Goal: Task Accomplishment & Management: Manage account settings

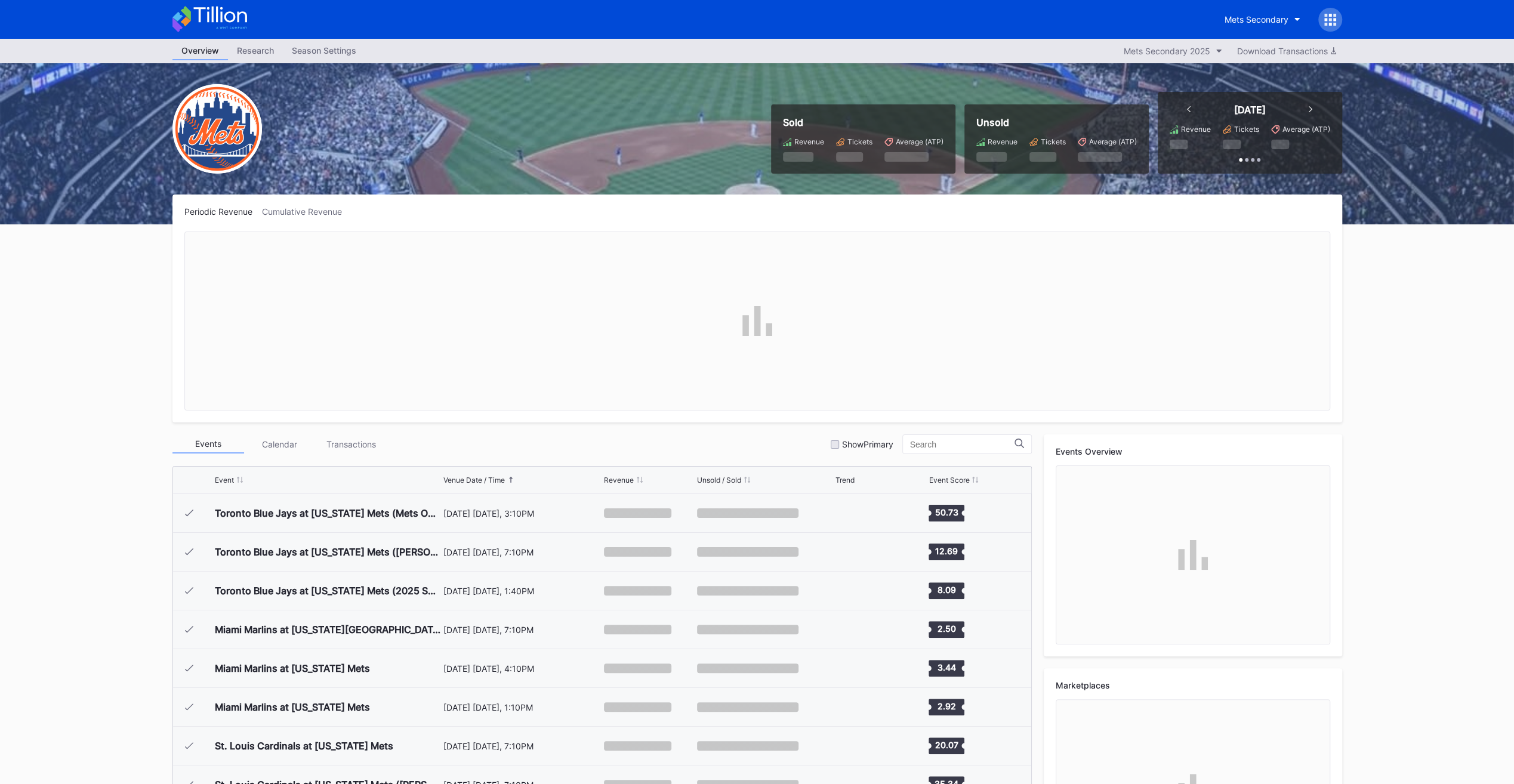
scroll to position [2404, 0]
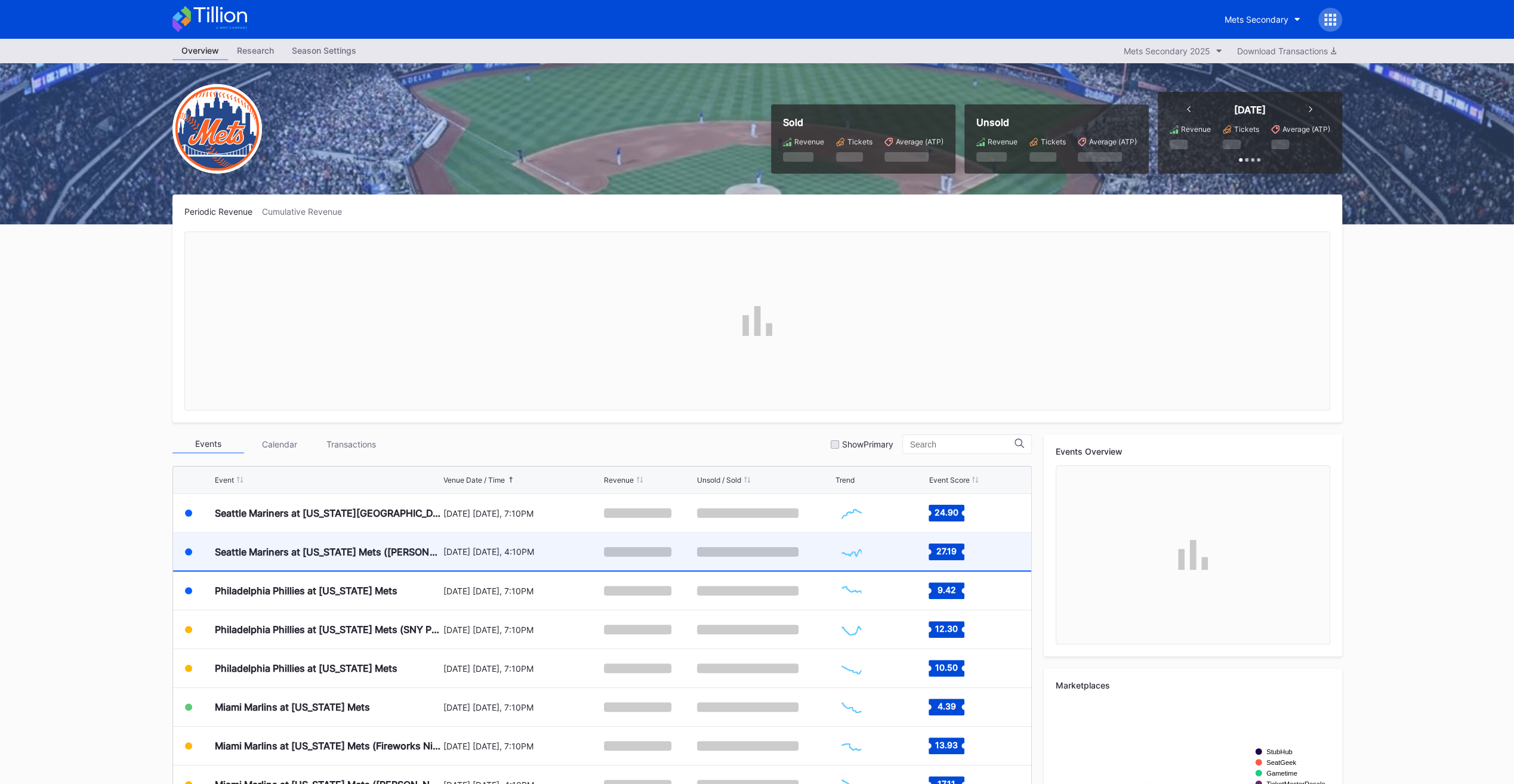
click at [361, 555] on div "Seattle Mariners at [US_STATE] Mets ([PERSON_NAME] Bobblehead Giveaway)" at bounding box center [328, 551] width 225 height 12
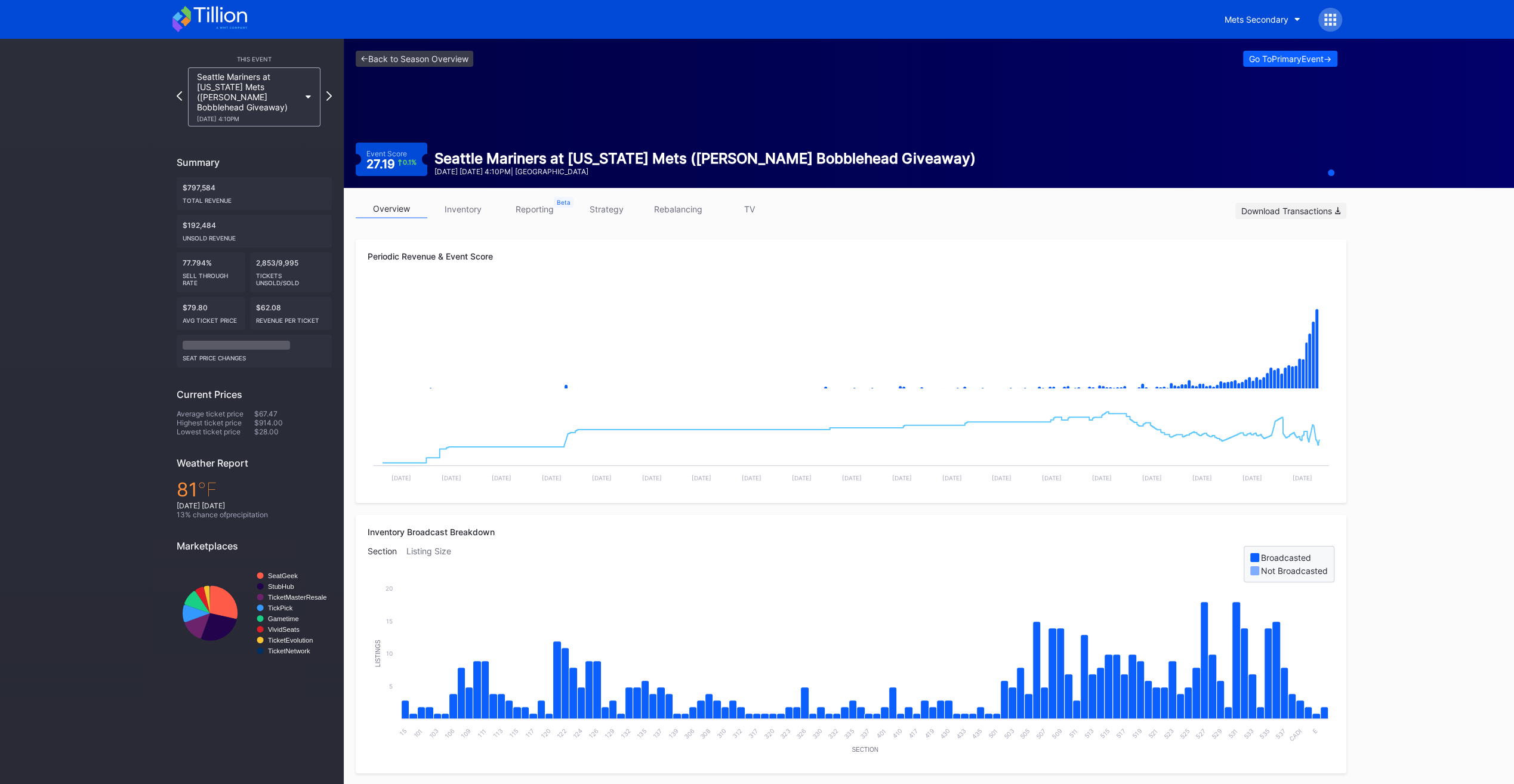
click at [1317, 209] on div "Download Transactions" at bounding box center [1290, 210] width 99 height 10
click at [491, 206] on link "inventory" at bounding box center [463, 209] width 71 height 18
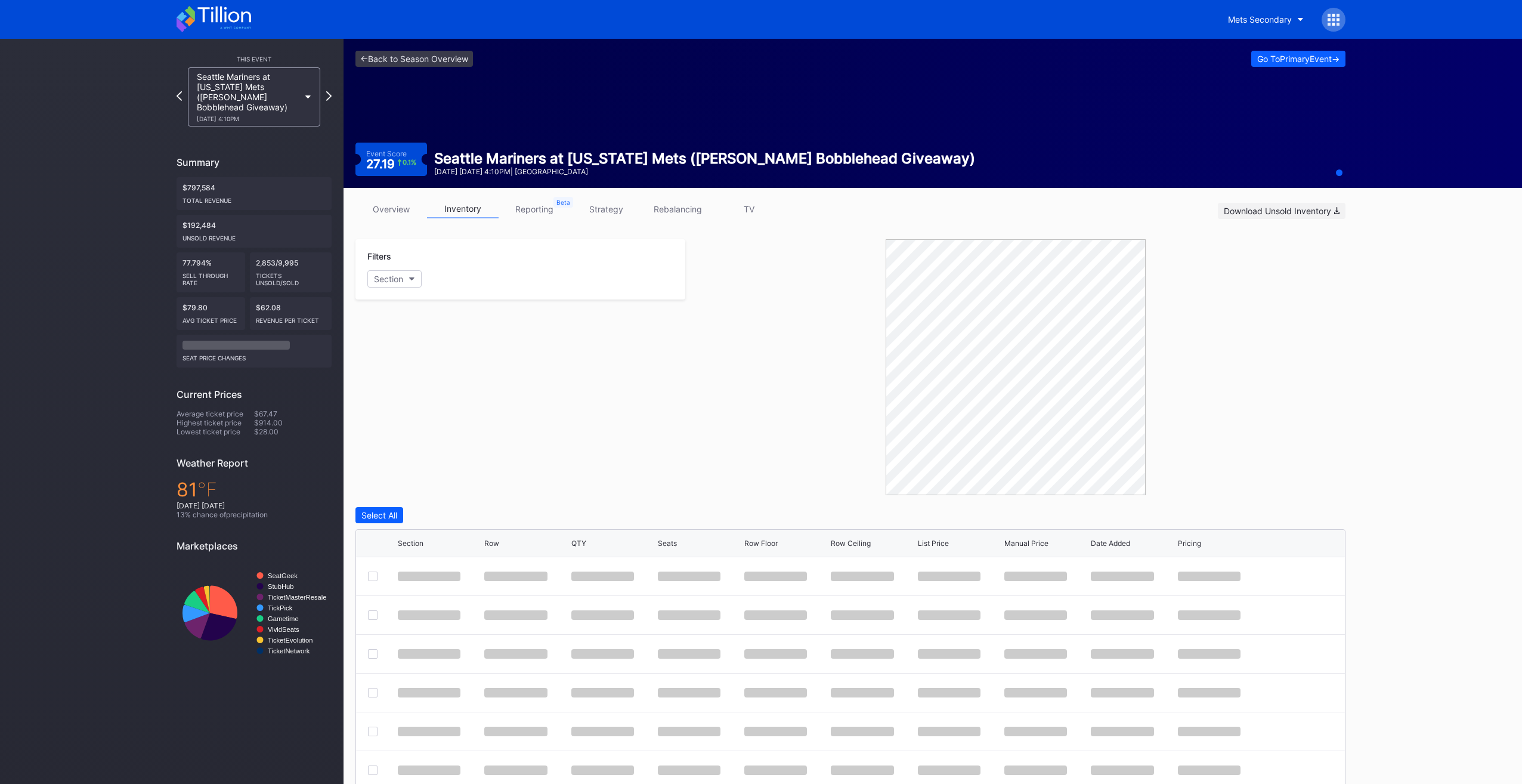
click at [1323, 215] on div "Download Unsold Inventory" at bounding box center [1282, 210] width 116 height 10
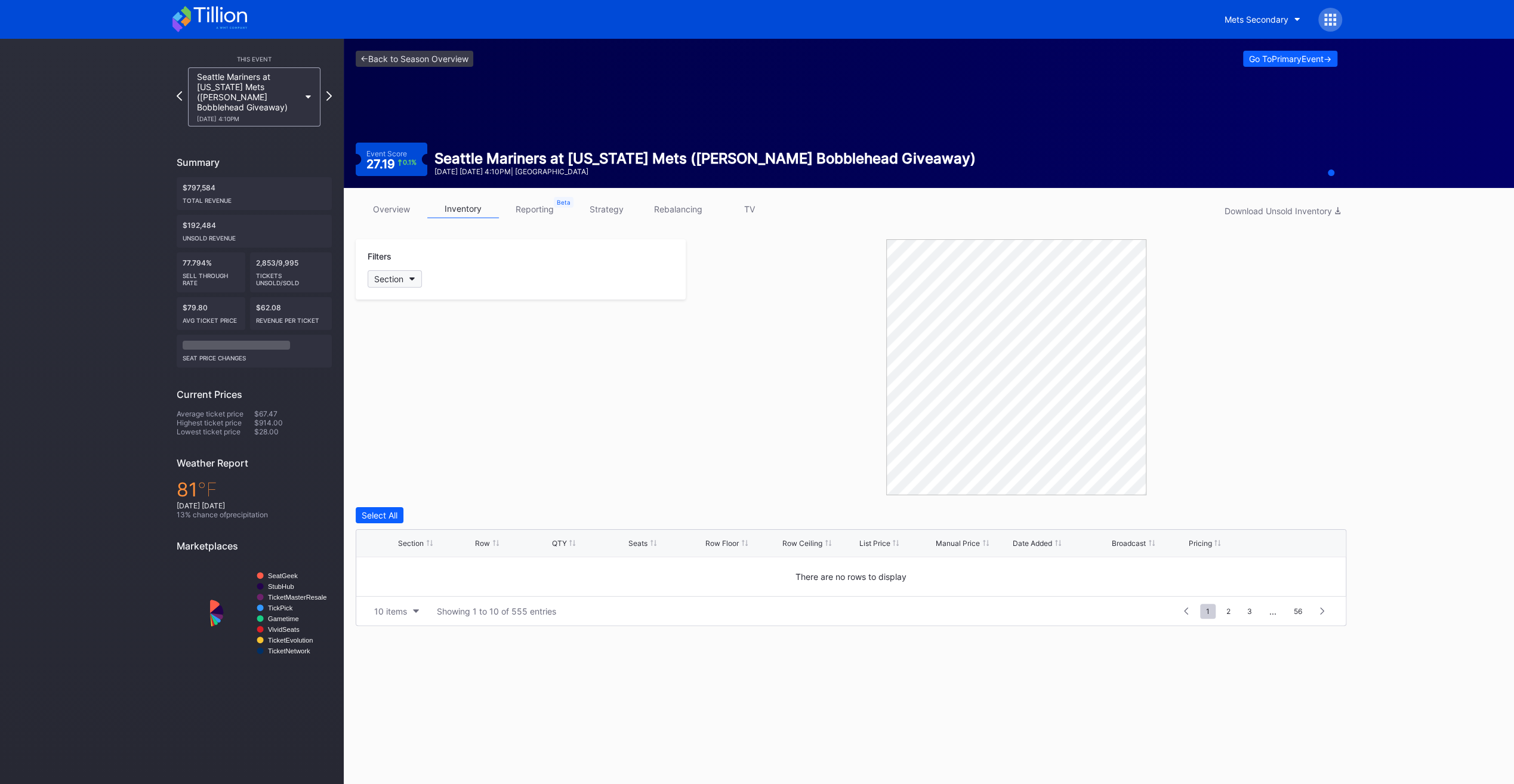
click at [401, 282] on div "Section" at bounding box center [388, 279] width 29 height 10
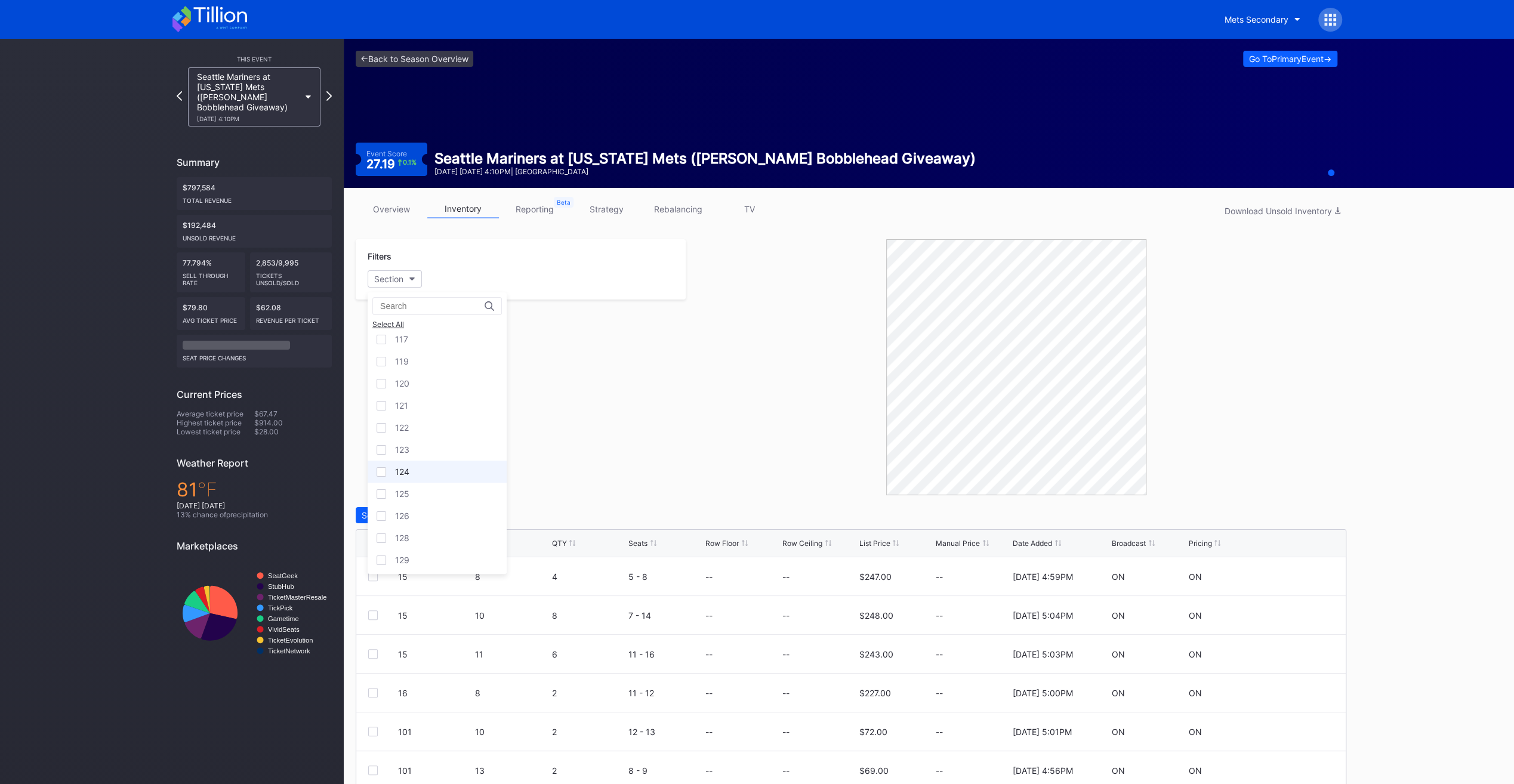
scroll to position [358, 0]
click at [438, 421] on div "122" at bounding box center [437, 428] width 139 height 22
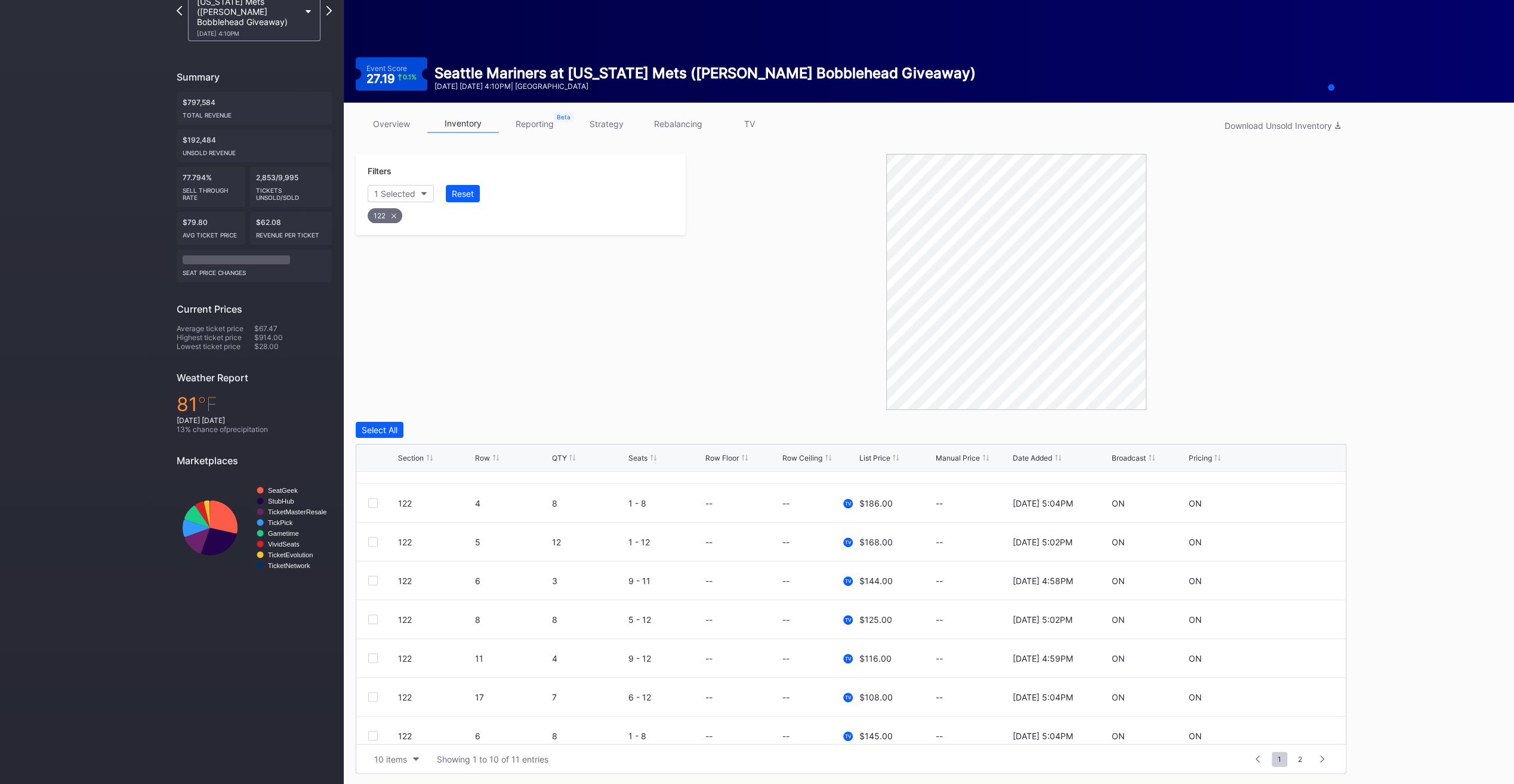
scroll to position [116, 0]
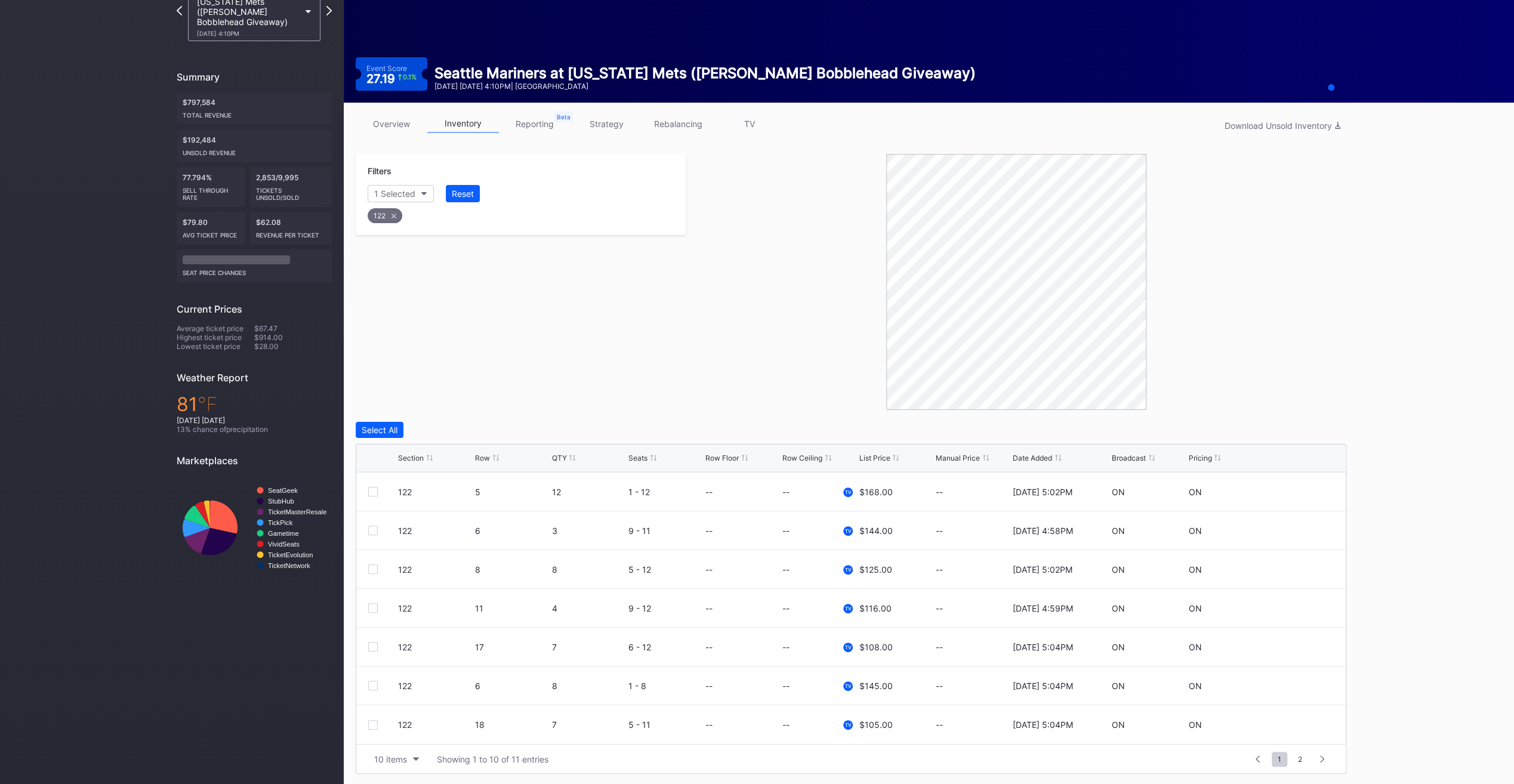
click at [481, 457] on div "Row" at bounding box center [482, 457] width 15 height 9
click at [408, 763] on button "10 items" at bounding box center [396, 759] width 56 height 16
click at [399, 737] on div "200 items" at bounding box center [396, 728] width 56 height 22
drag, startPoint x: 372, startPoint y: 681, endPoint x: 376, endPoint y: 709, distance: 28.3
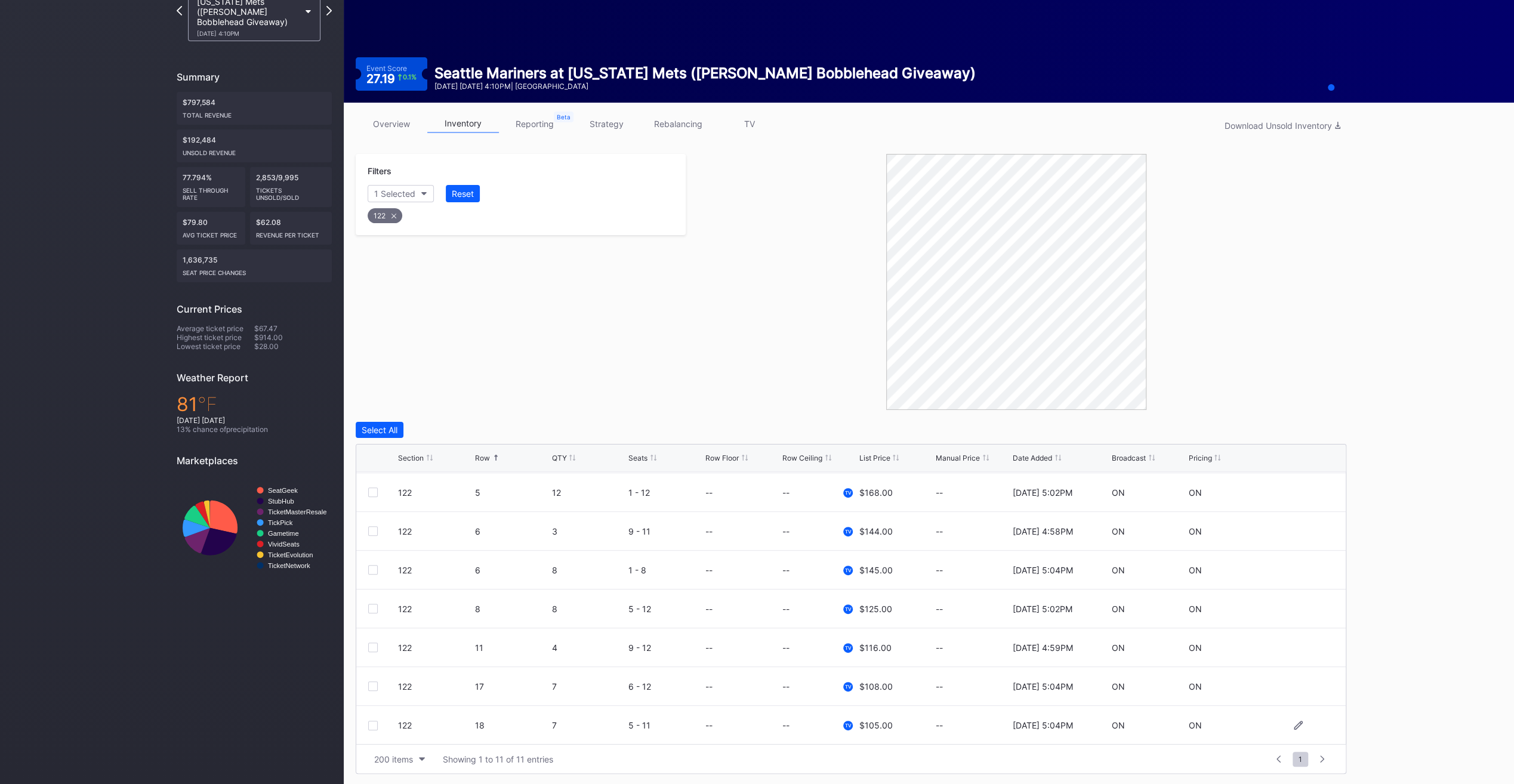
click at [372, 681] on div at bounding box center [373, 686] width 10 height 10
click at [371, 725] on div at bounding box center [373, 725] width 10 height 10
click at [1317, 428] on div "Delete 2 Rows" at bounding box center [1313, 429] width 53 height 10
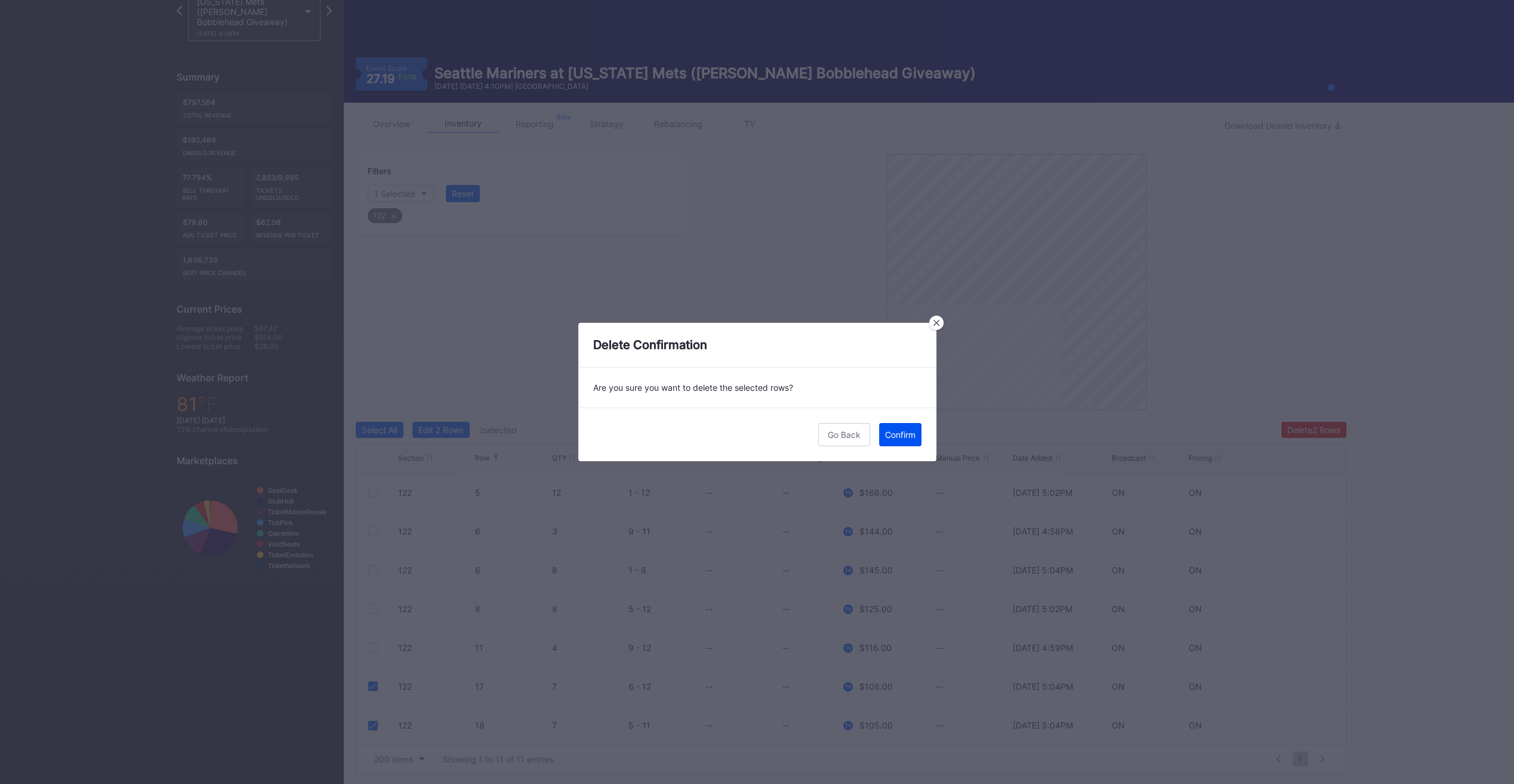
click at [913, 436] on div "Confirm" at bounding box center [900, 434] width 30 height 10
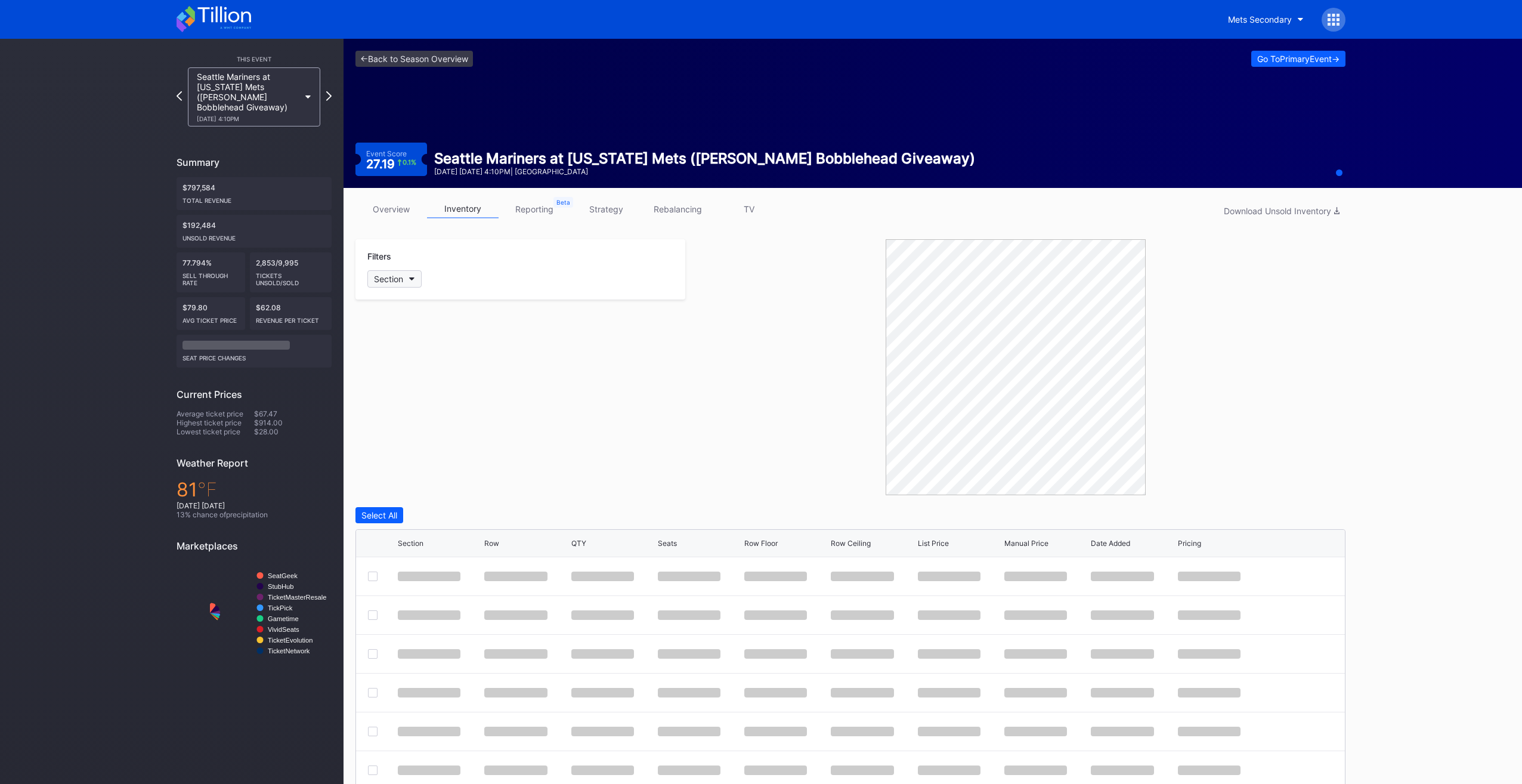
click at [410, 281] on button "Section" at bounding box center [394, 279] width 54 height 17
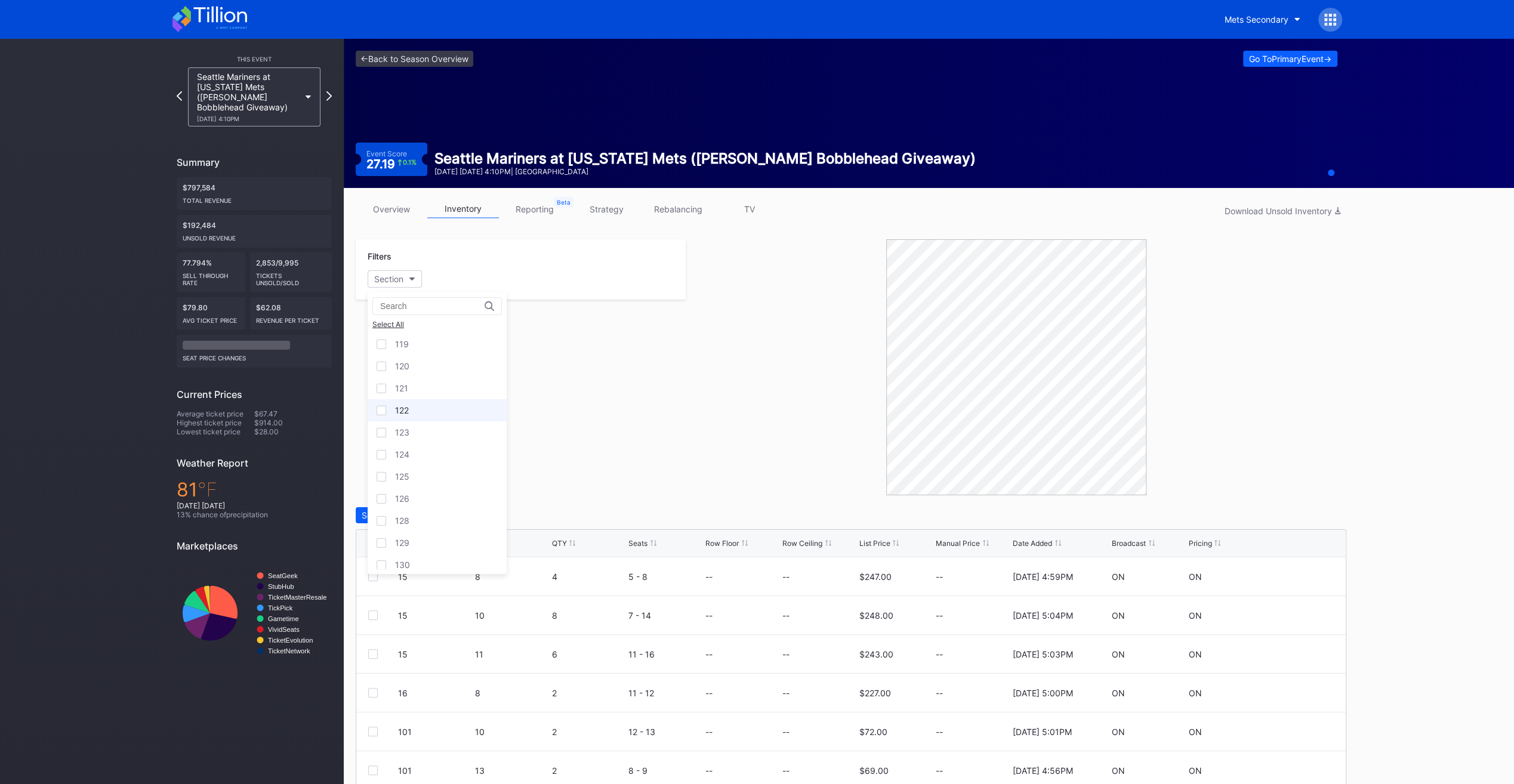
scroll to position [358, 0]
drag, startPoint x: 424, startPoint y: 426, endPoint x: 576, endPoint y: 450, distance: 153.9
click at [424, 426] on div "122" at bounding box center [437, 428] width 139 height 22
drag, startPoint x: 622, startPoint y: 446, endPoint x: 624, endPoint y: 458, distance: 12.2
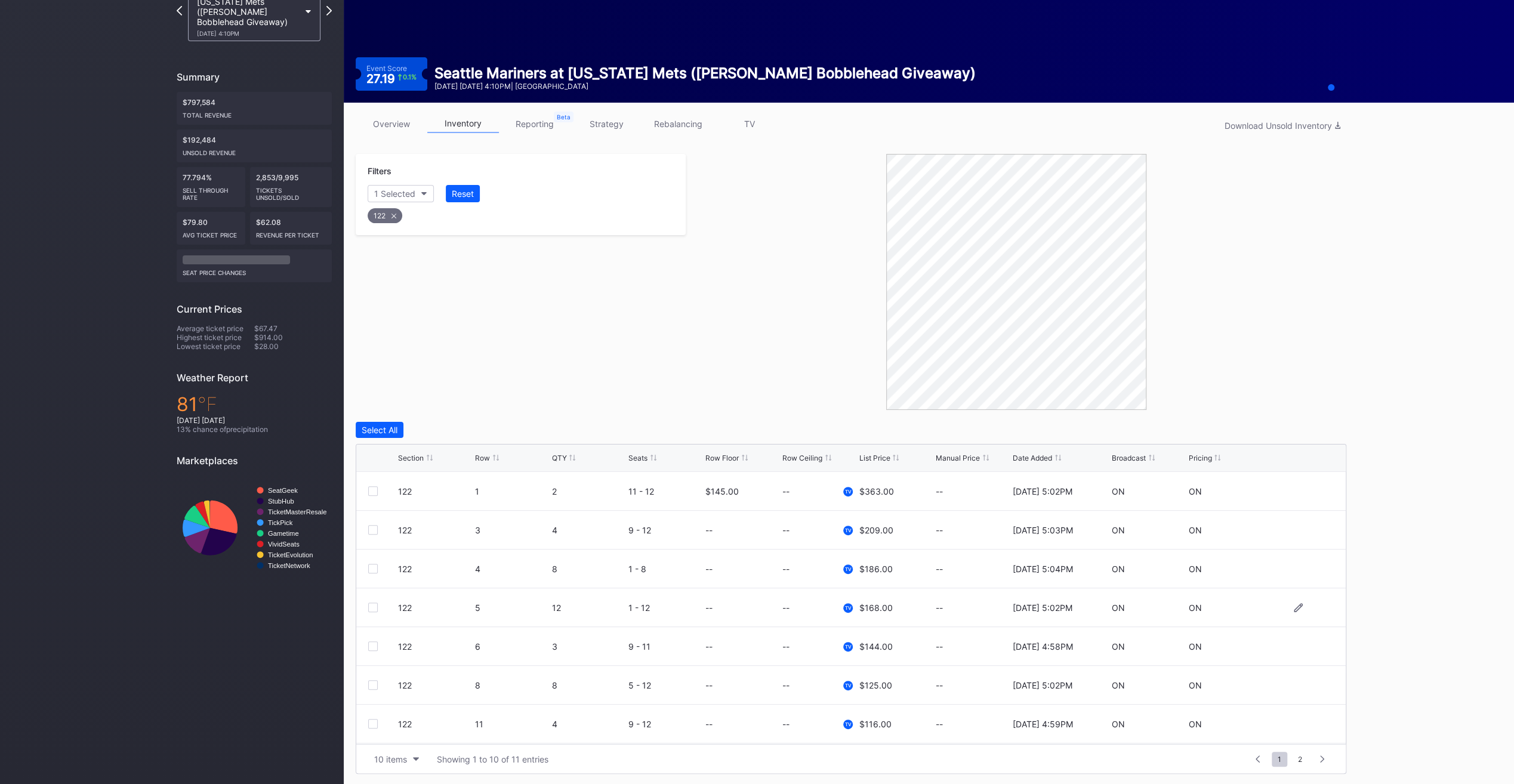
scroll to position [116, 0]
click at [499, 455] on div "Row" at bounding box center [511, 457] width 74 height 9
click at [407, 759] on button "10 items" at bounding box center [396, 759] width 56 height 16
click at [398, 733] on div "200 items" at bounding box center [396, 728] width 56 height 22
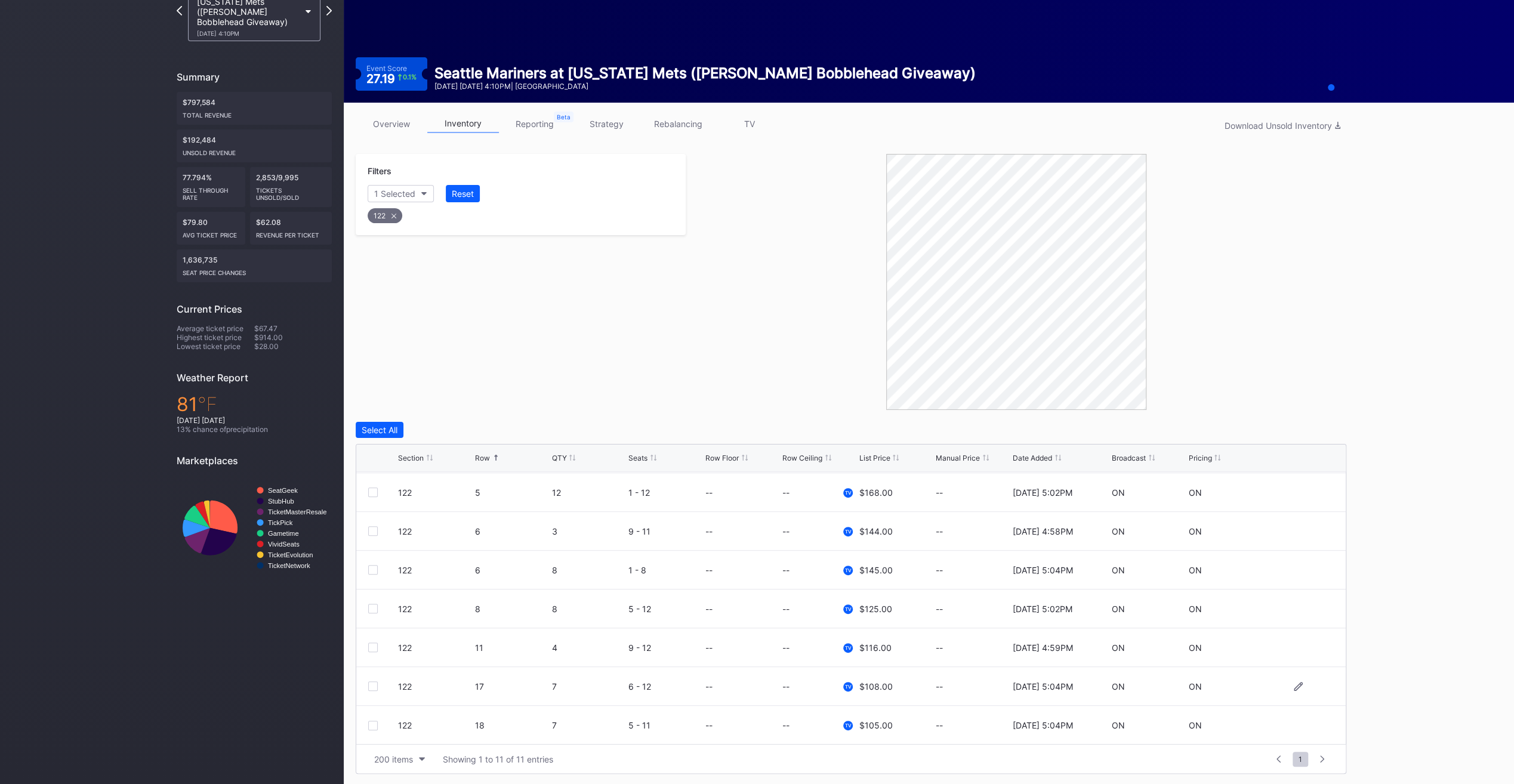
click at [376, 685] on div at bounding box center [383, 686] width 30 height 10
click at [375, 685] on div at bounding box center [373, 686] width 10 height 10
click at [372, 723] on div at bounding box center [373, 725] width 10 height 10
click at [1300, 440] on div "Select All Edit 2 Rows 2 selected Delete 2 Rows Section Row QTY Seats Row Floor…" at bounding box center [851, 597] width 991 height 352
click at [1305, 427] on div "Delete 2 Rows" at bounding box center [1313, 429] width 53 height 10
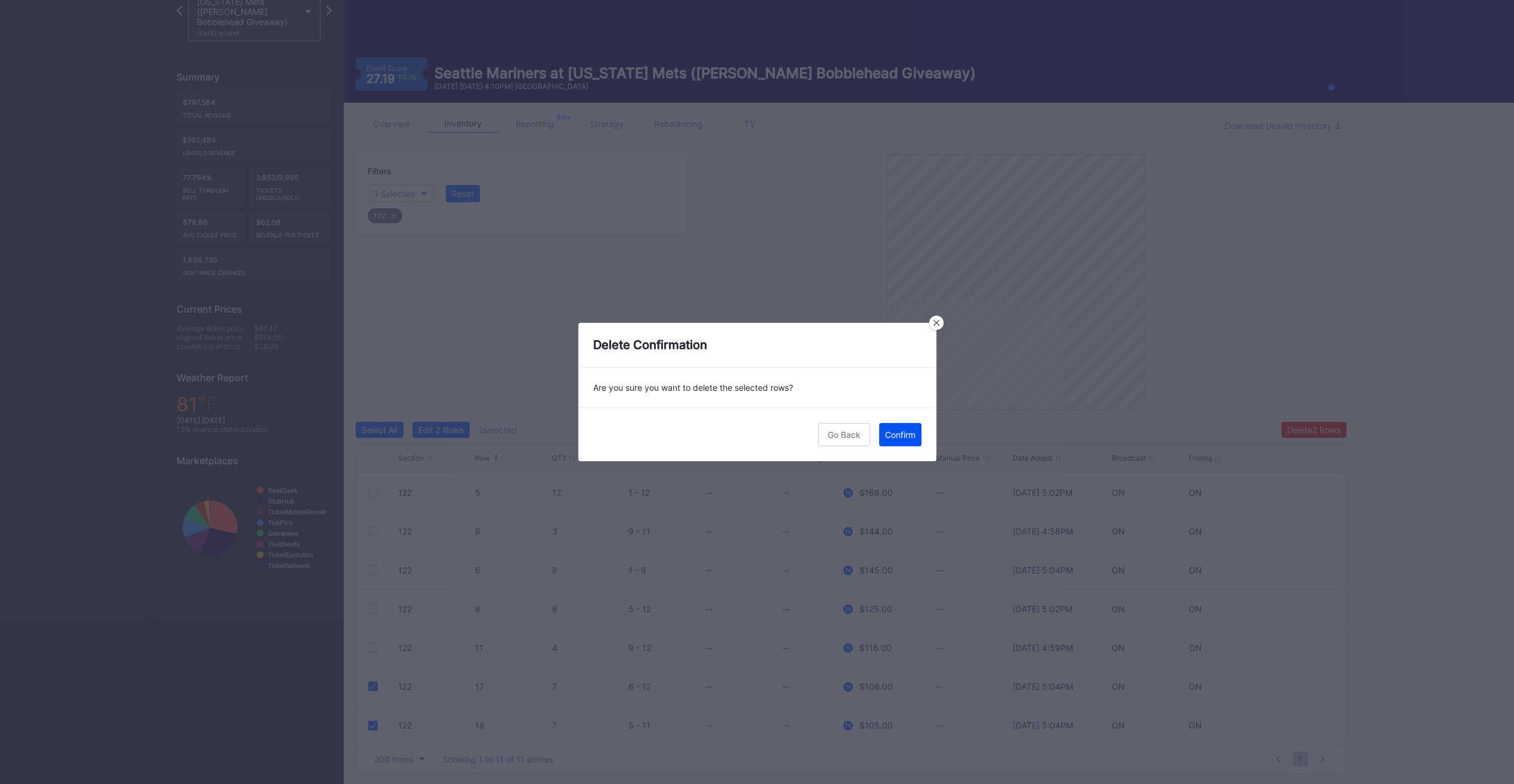
click at [900, 425] on button "Confirm" at bounding box center [900, 434] width 42 height 23
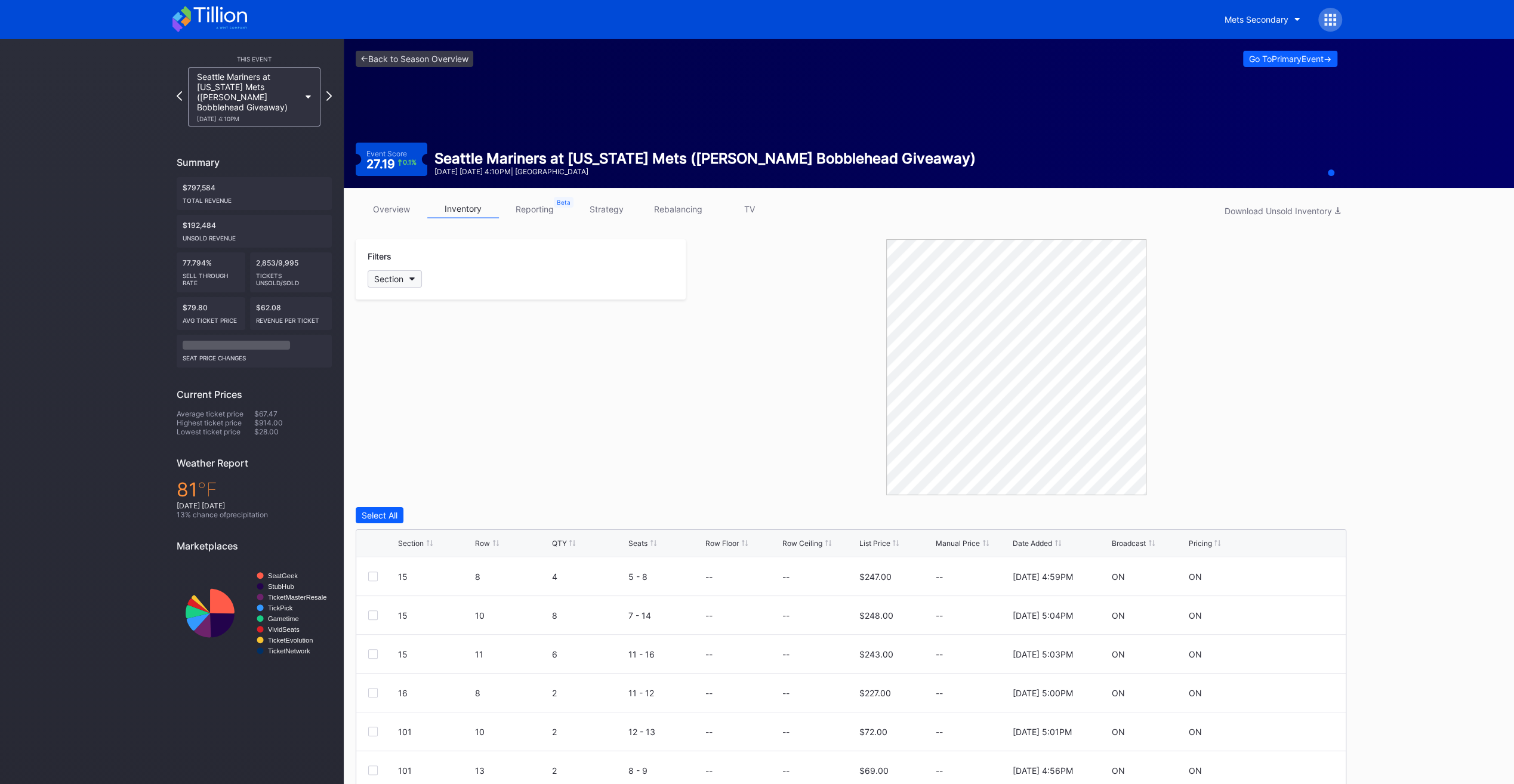
click at [405, 275] on button "Section" at bounding box center [395, 279] width 54 height 17
click at [427, 493] on div "122" at bounding box center [437, 488] width 139 height 22
drag, startPoint x: 677, startPoint y: 463, endPoint x: 664, endPoint y: 457, distance: 14.3
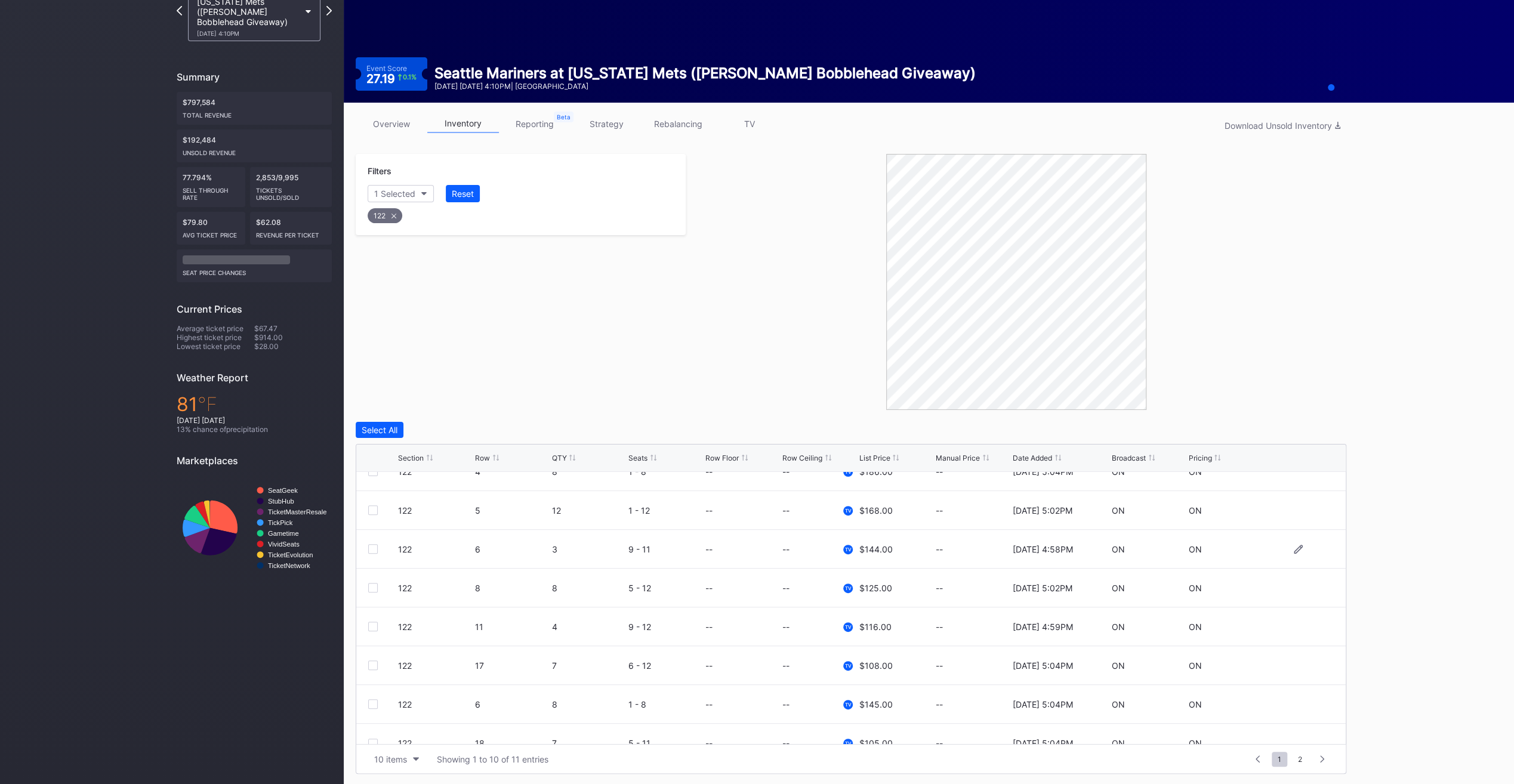
scroll to position [116, 0]
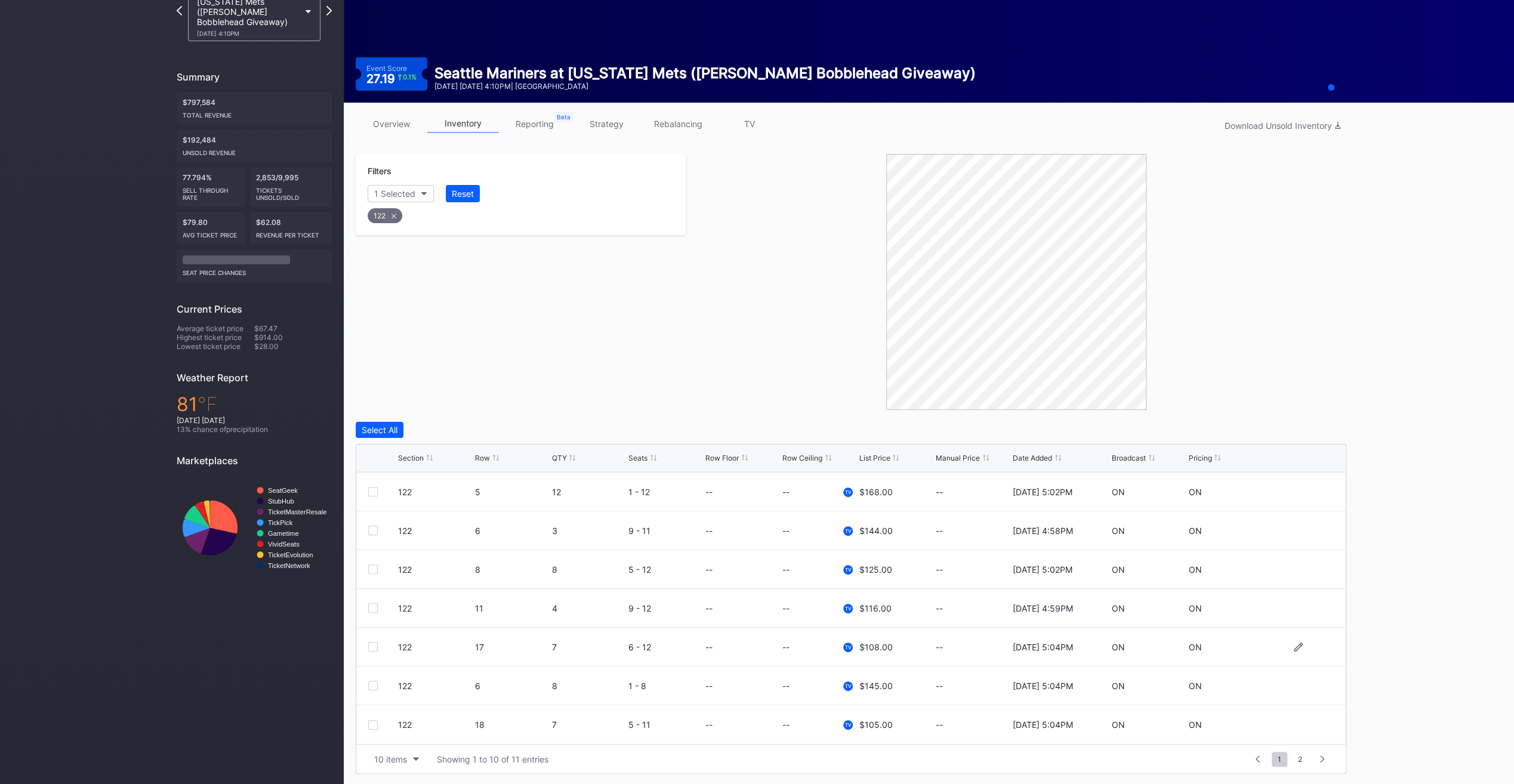
click at [378, 643] on div at bounding box center [383, 647] width 30 height 10
click at [372, 643] on div at bounding box center [373, 647] width 10 height 10
click at [371, 724] on div at bounding box center [373, 724] width 10 height 10
click at [1299, 425] on div "Delete 2 Rows" at bounding box center [1313, 429] width 53 height 10
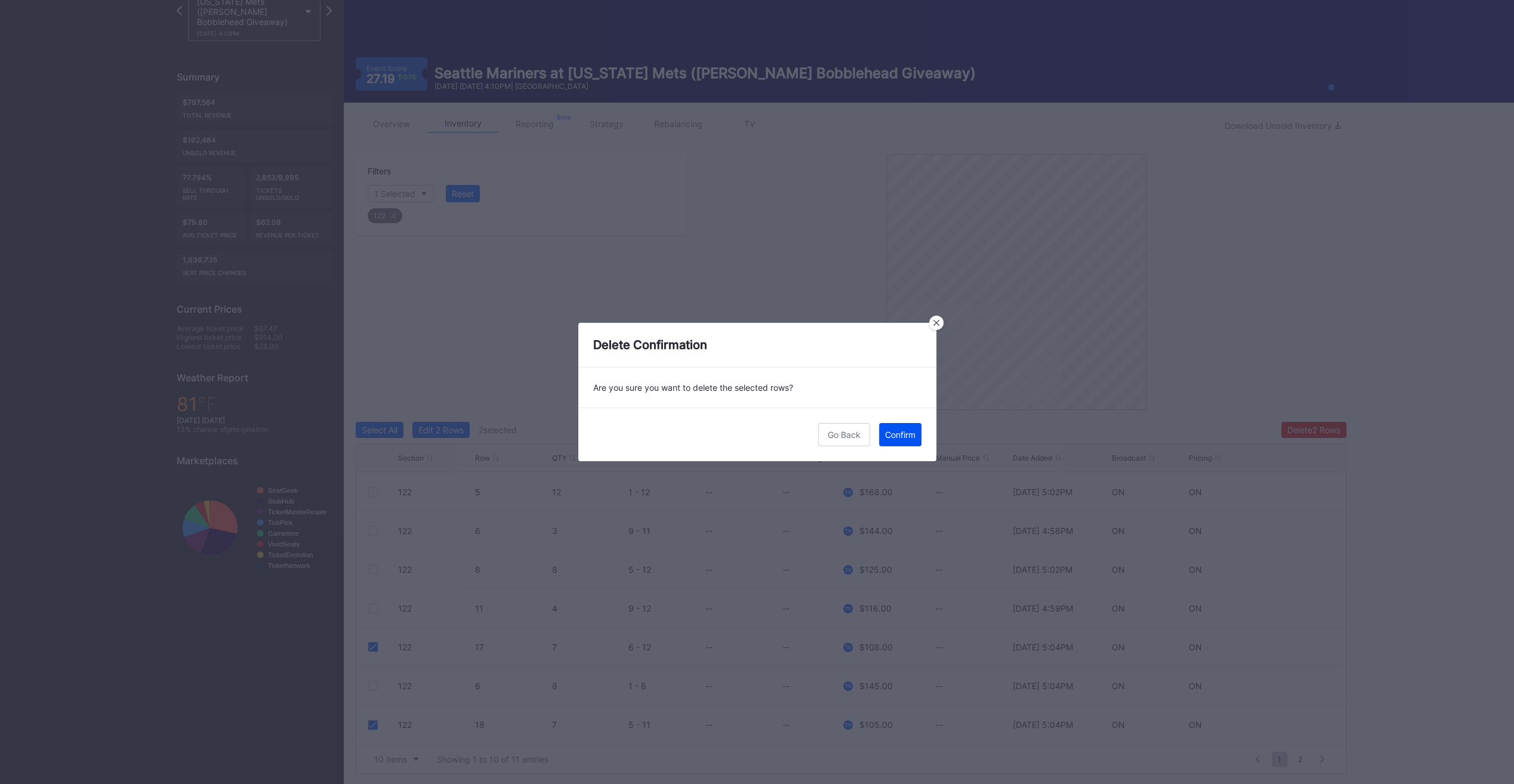
click at [915, 431] on button "Confirm" at bounding box center [900, 434] width 42 height 23
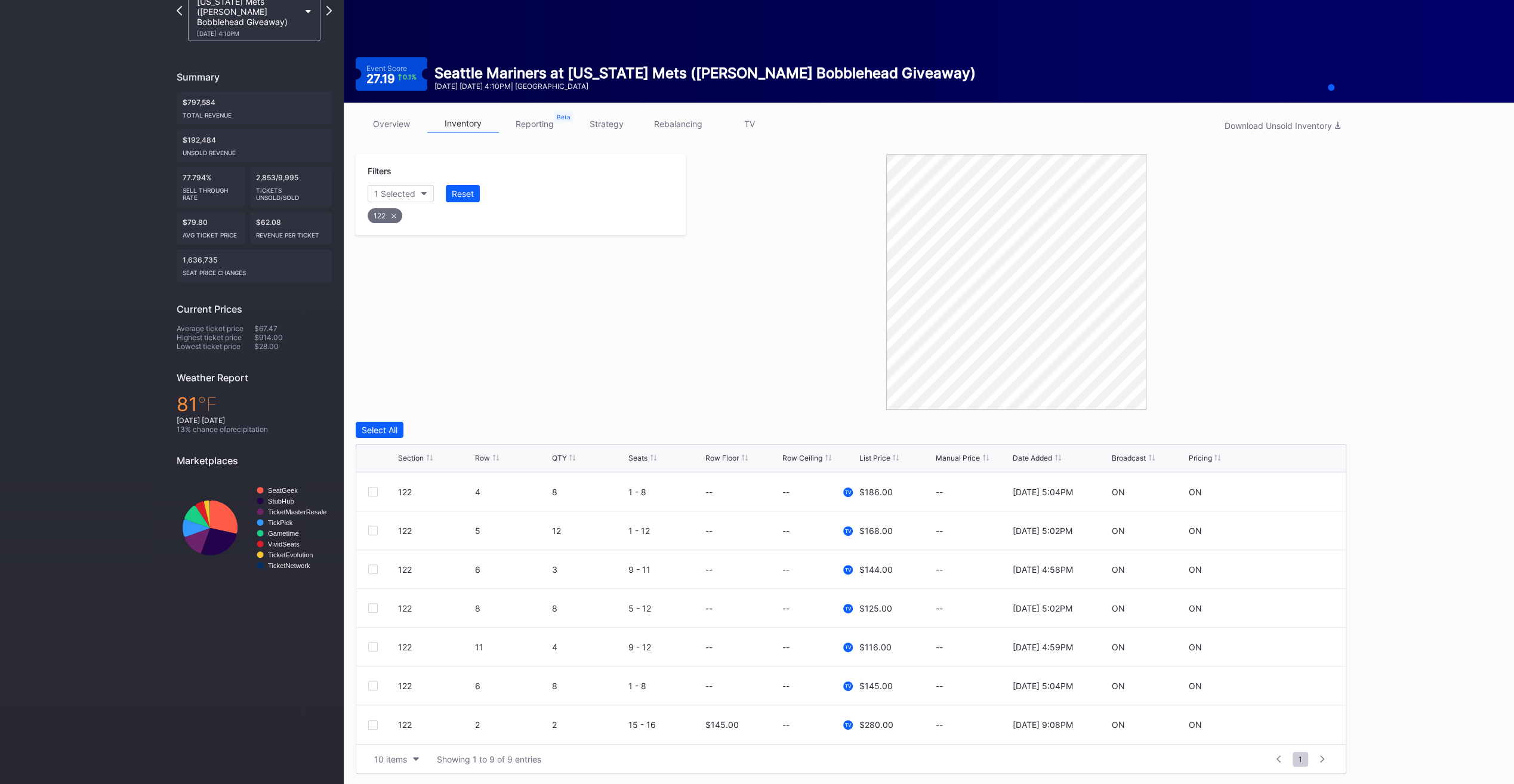
scroll to position [0, 0]
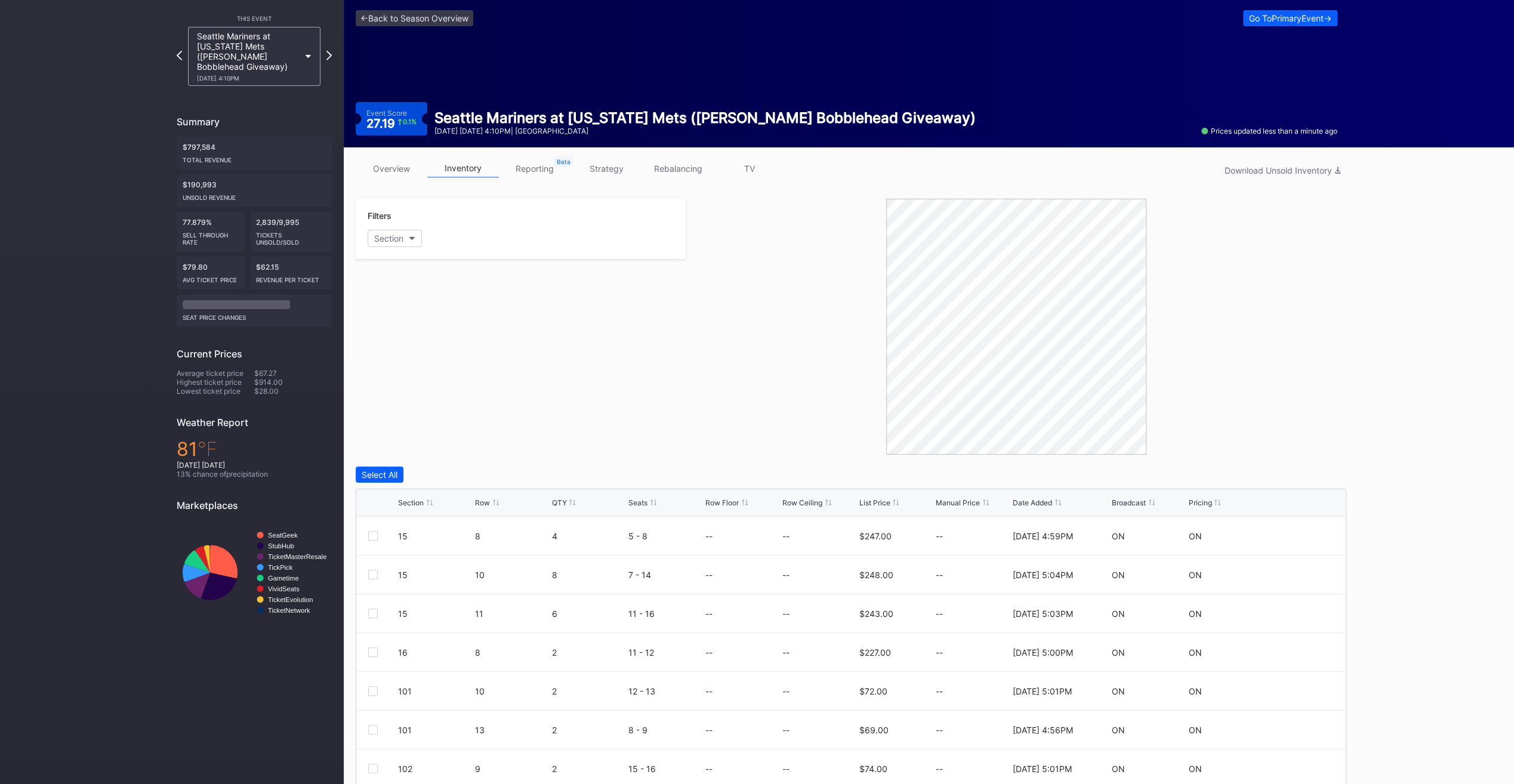
scroll to position [60, 0]
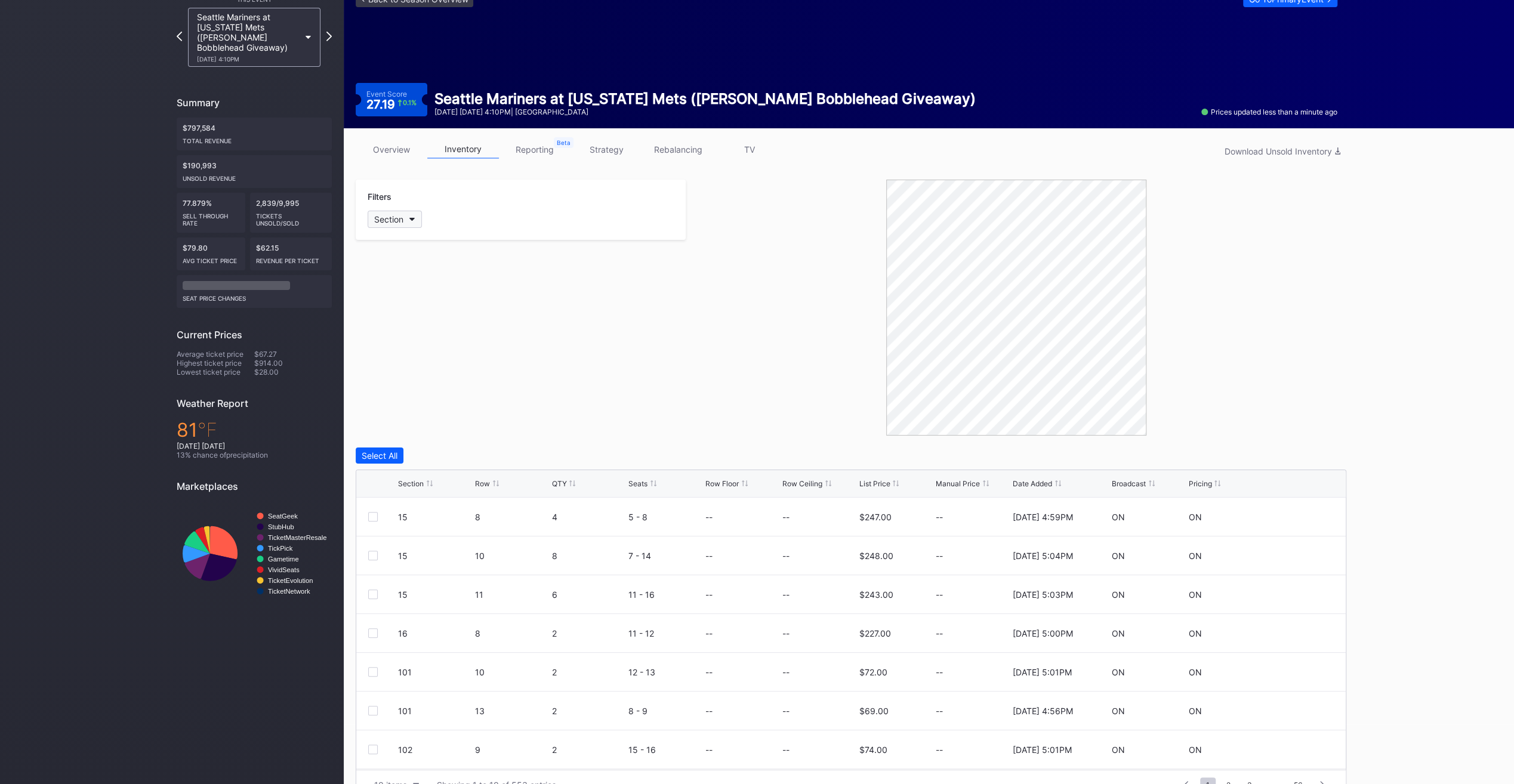
click at [396, 219] on div "Section" at bounding box center [388, 219] width 29 height 10
click at [437, 372] on div "122" at bounding box center [437, 368] width 139 height 22
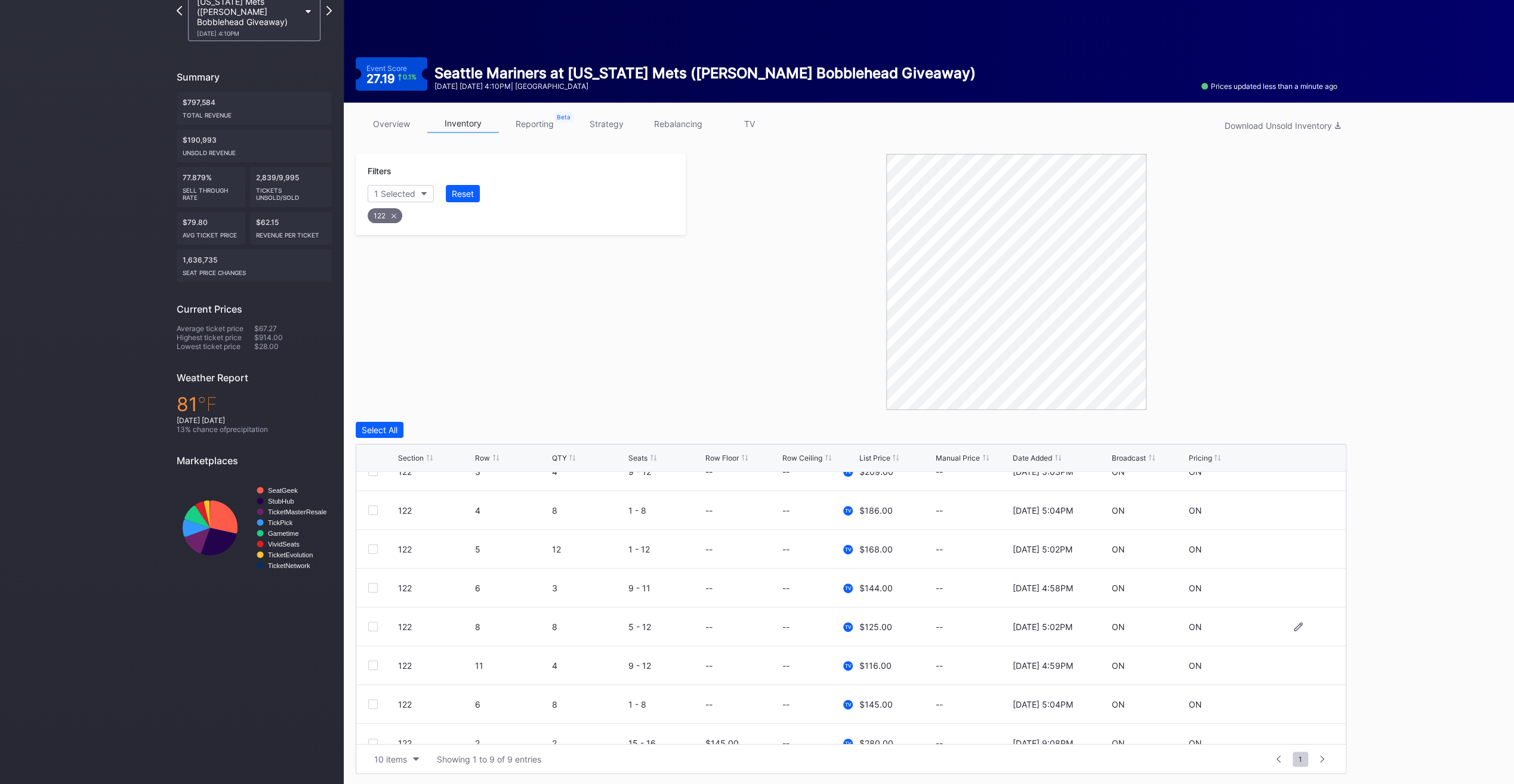
scroll to position [76, 0]
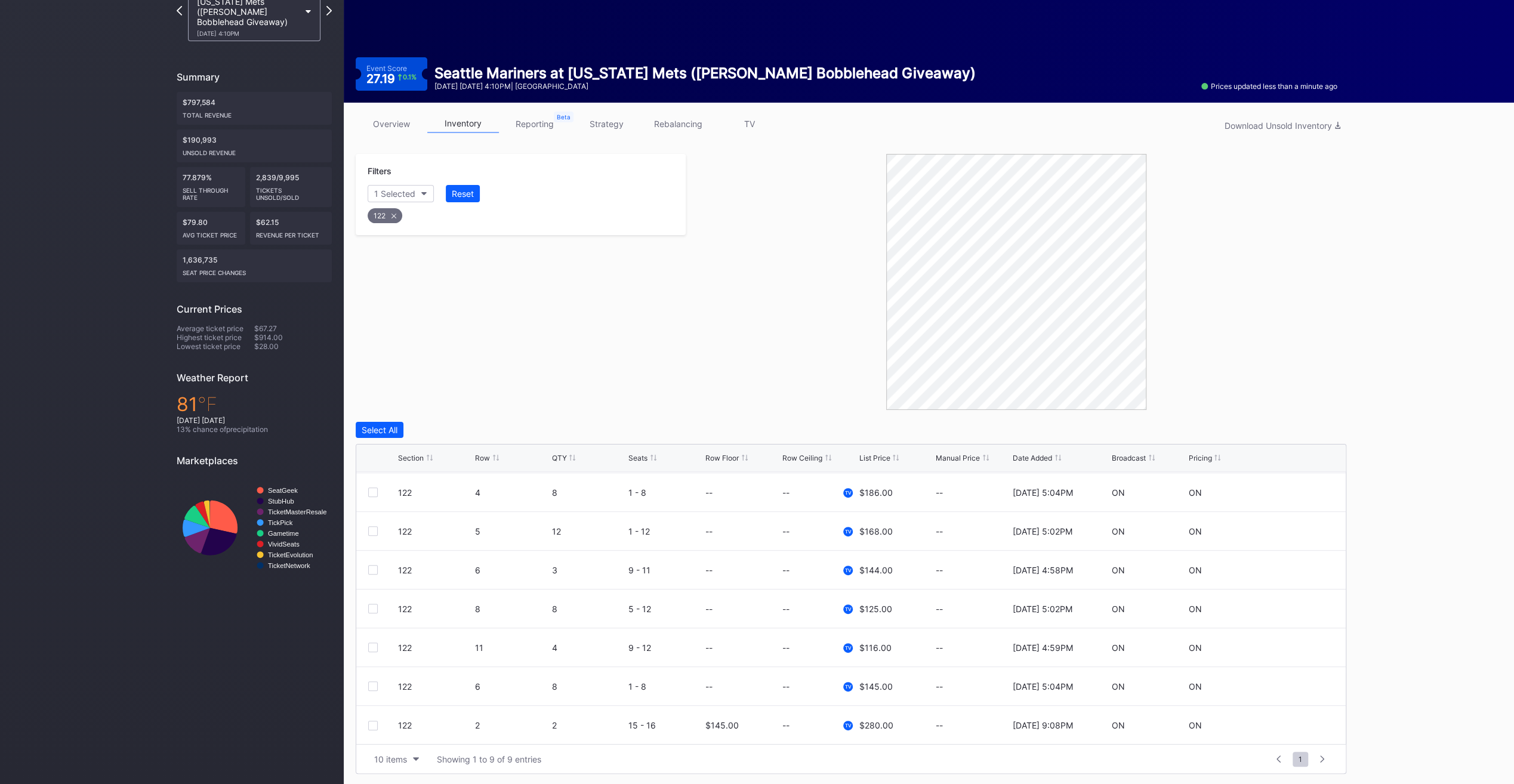
click at [393, 210] on div "122" at bounding box center [385, 215] width 35 height 15
click at [400, 198] on button "Section" at bounding box center [395, 194] width 54 height 17
click at [431, 354] on div "123" at bounding box center [437, 365] width 139 height 22
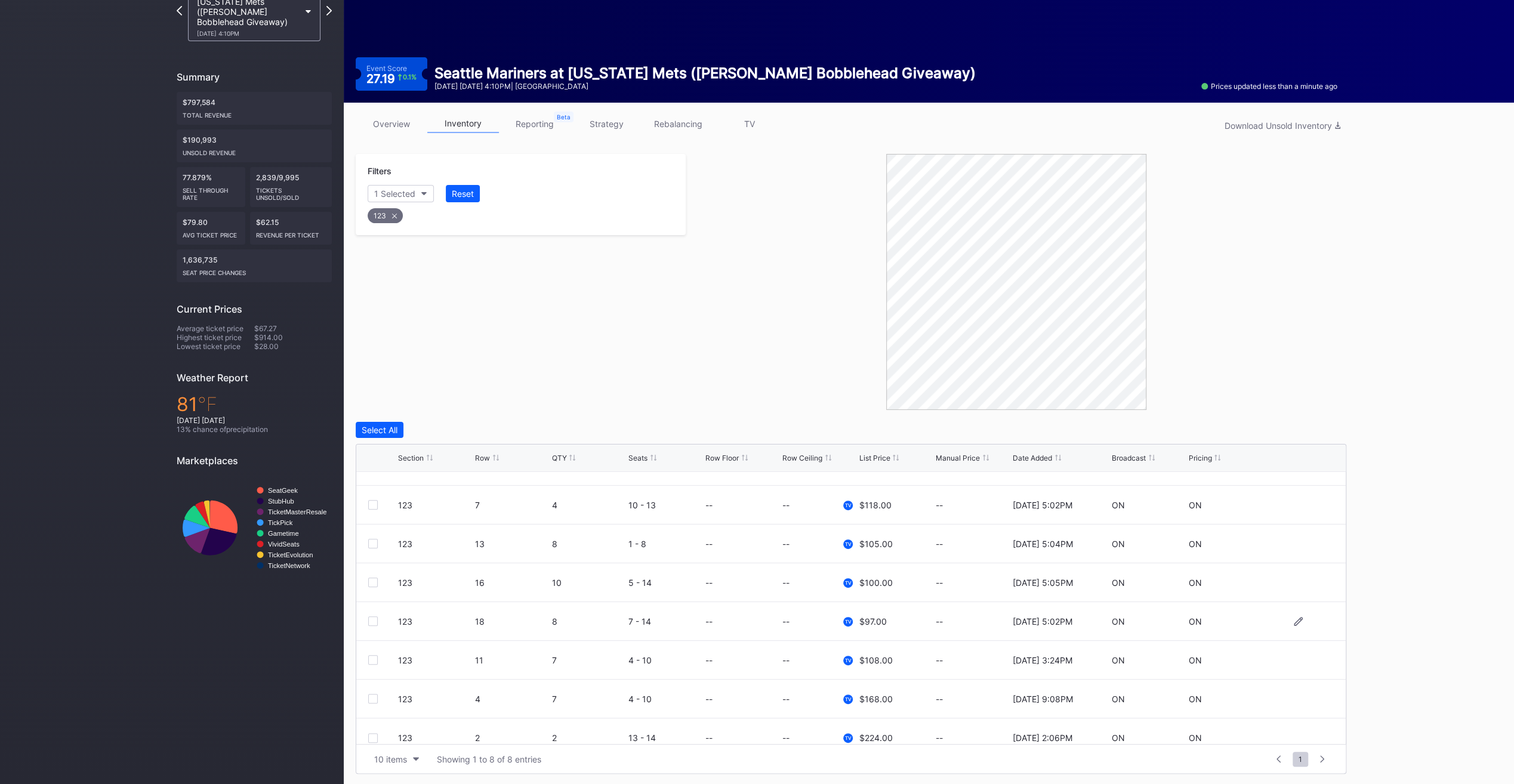
scroll to position [38, 0]
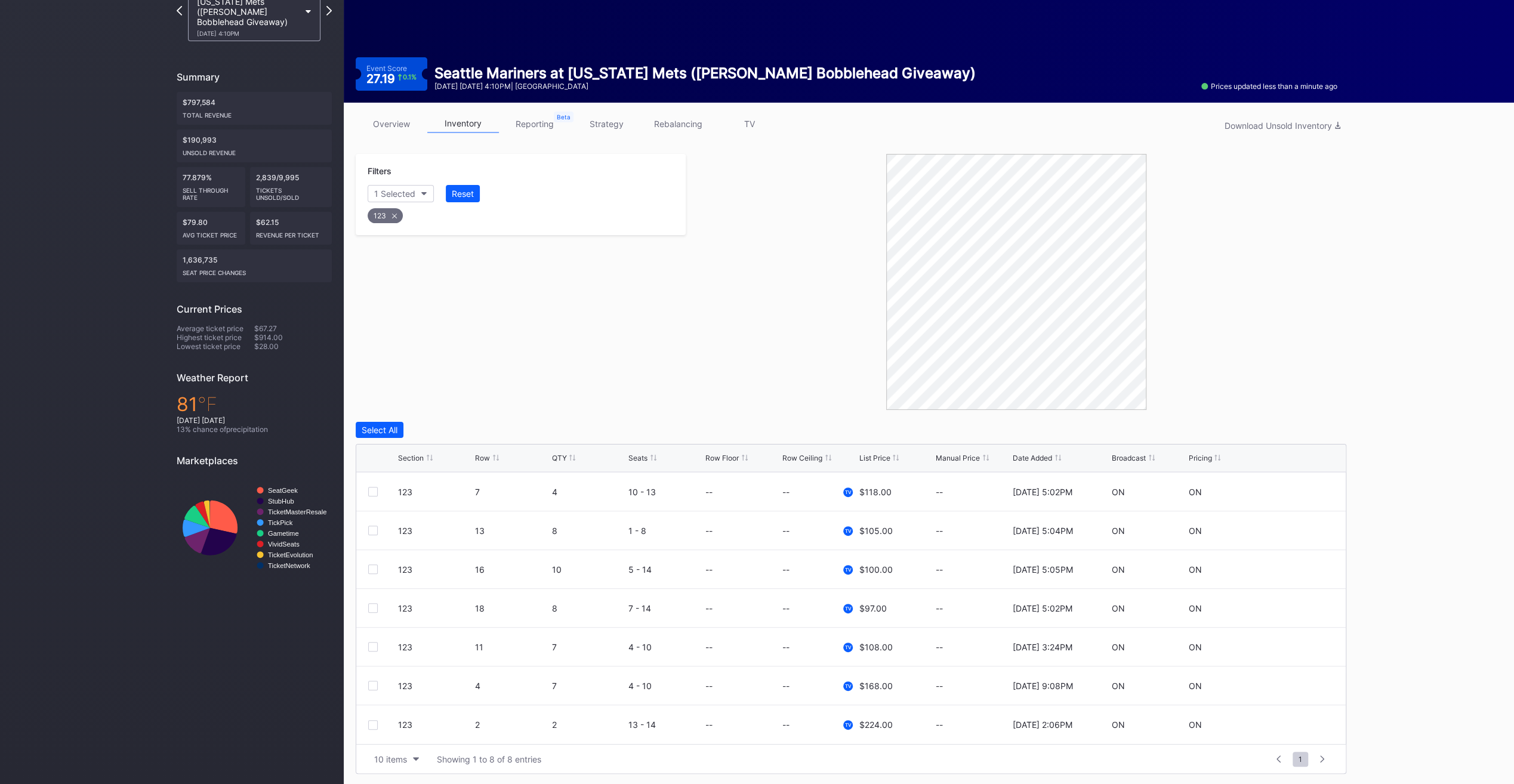
click at [494, 459] on div at bounding box center [496, 457] width 6 height 9
click at [371, 565] on div at bounding box center [373, 569] width 10 height 10
click at [373, 605] on div at bounding box center [373, 608] width 10 height 10
click at [373, 647] on div at bounding box center [373, 647] width 10 height 10
click at [377, 686] on div at bounding box center [383, 686] width 30 height 10
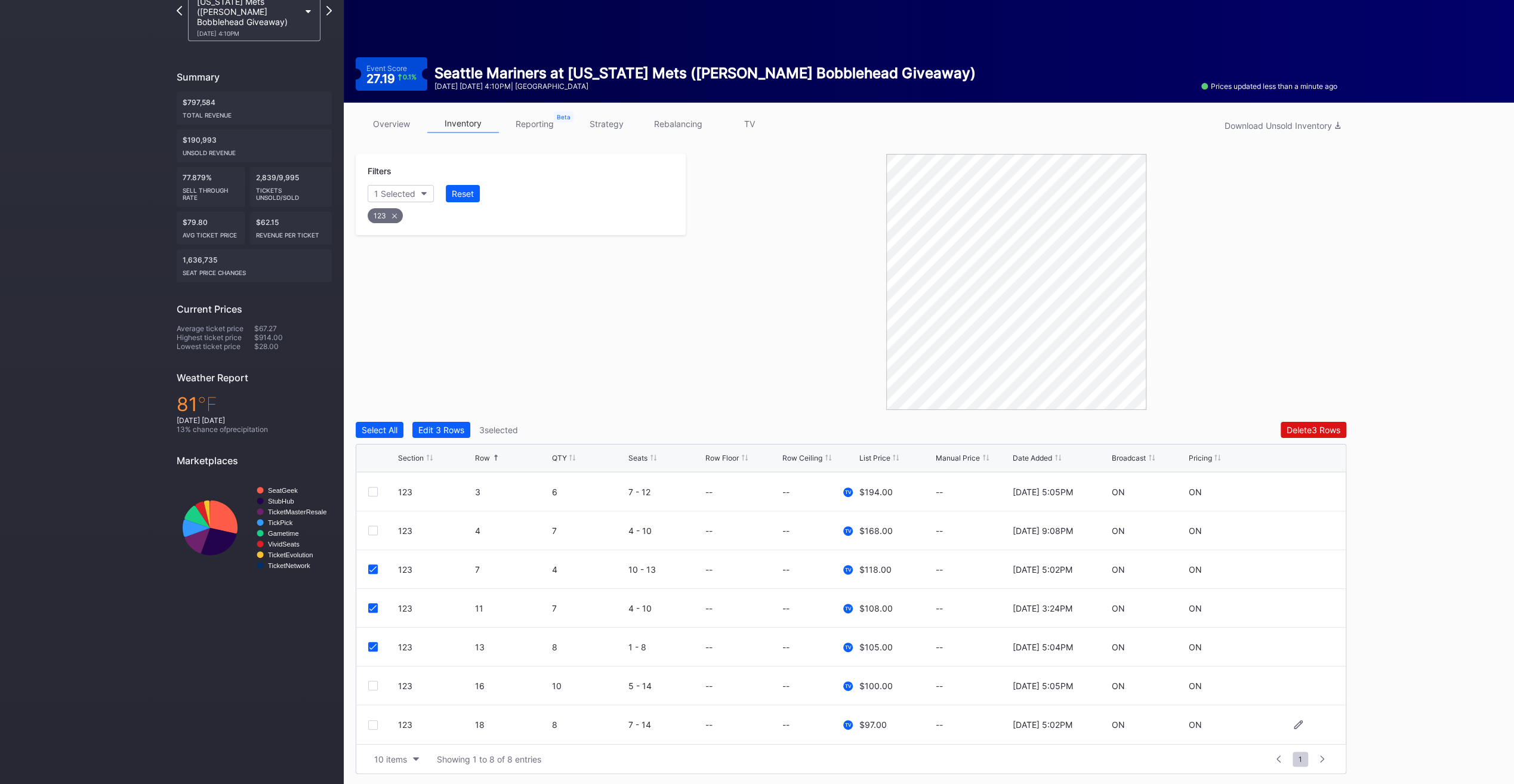
drag, startPoint x: 376, startPoint y: 681, endPoint x: 379, endPoint y: 718, distance: 37.1
click at [376, 681] on div at bounding box center [373, 686] width 10 height 10
click at [377, 724] on div at bounding box center [373, 724] width 10 height 10
click at [1322, 421] on button "Delete 5 Rows" at bounding box center [1313, 429] width 66 height 16
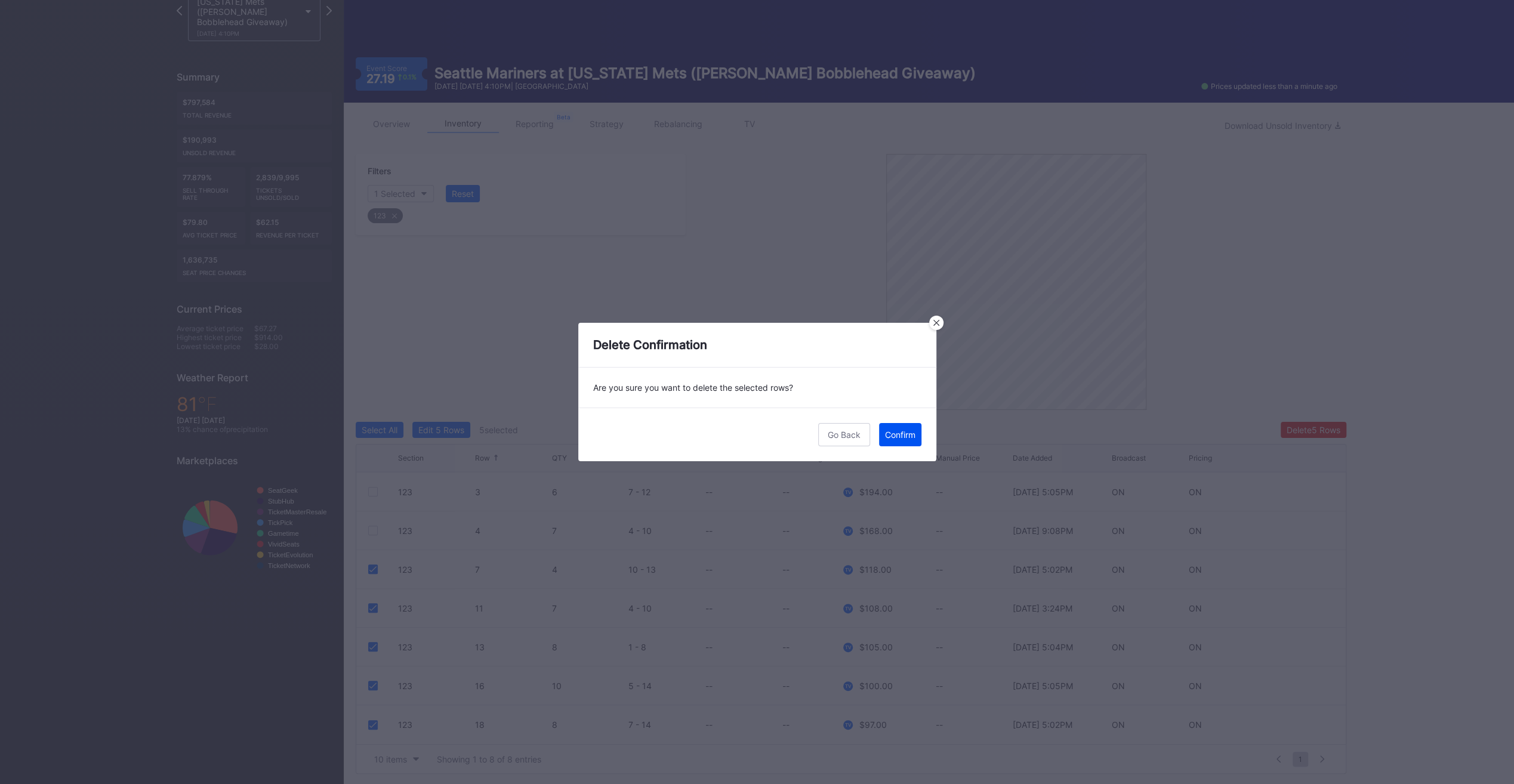
click at [911, 430] on div "Confirm" at bounding box center [900, 434] width 30 height 10
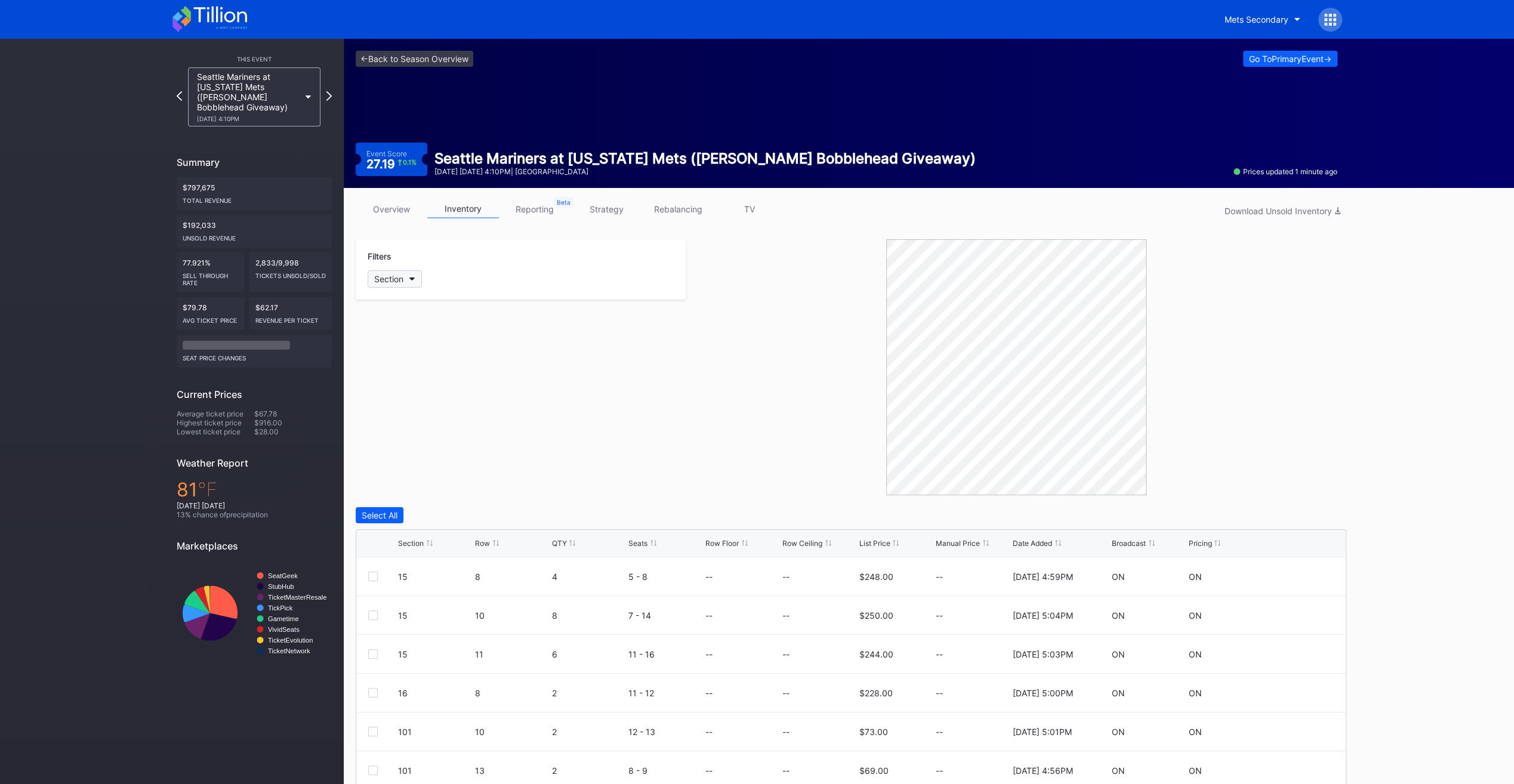
click at [403, 275] on div "Section" at bounding box center [388, 279] width 29 height 10
click at [444, 393] on div "123" at bounding box center [437, 390] width 139 height 22
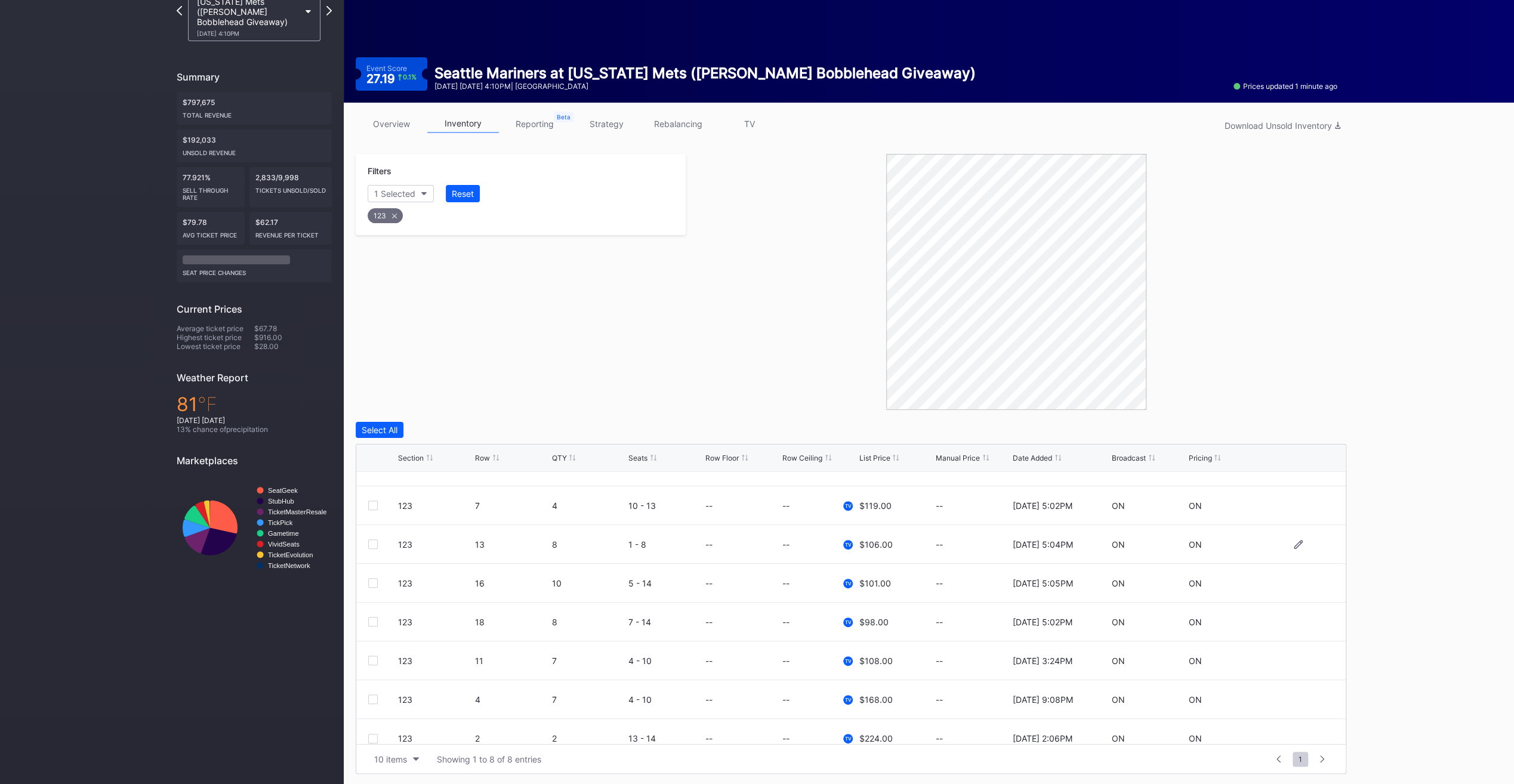
scroll to position [38, 0]
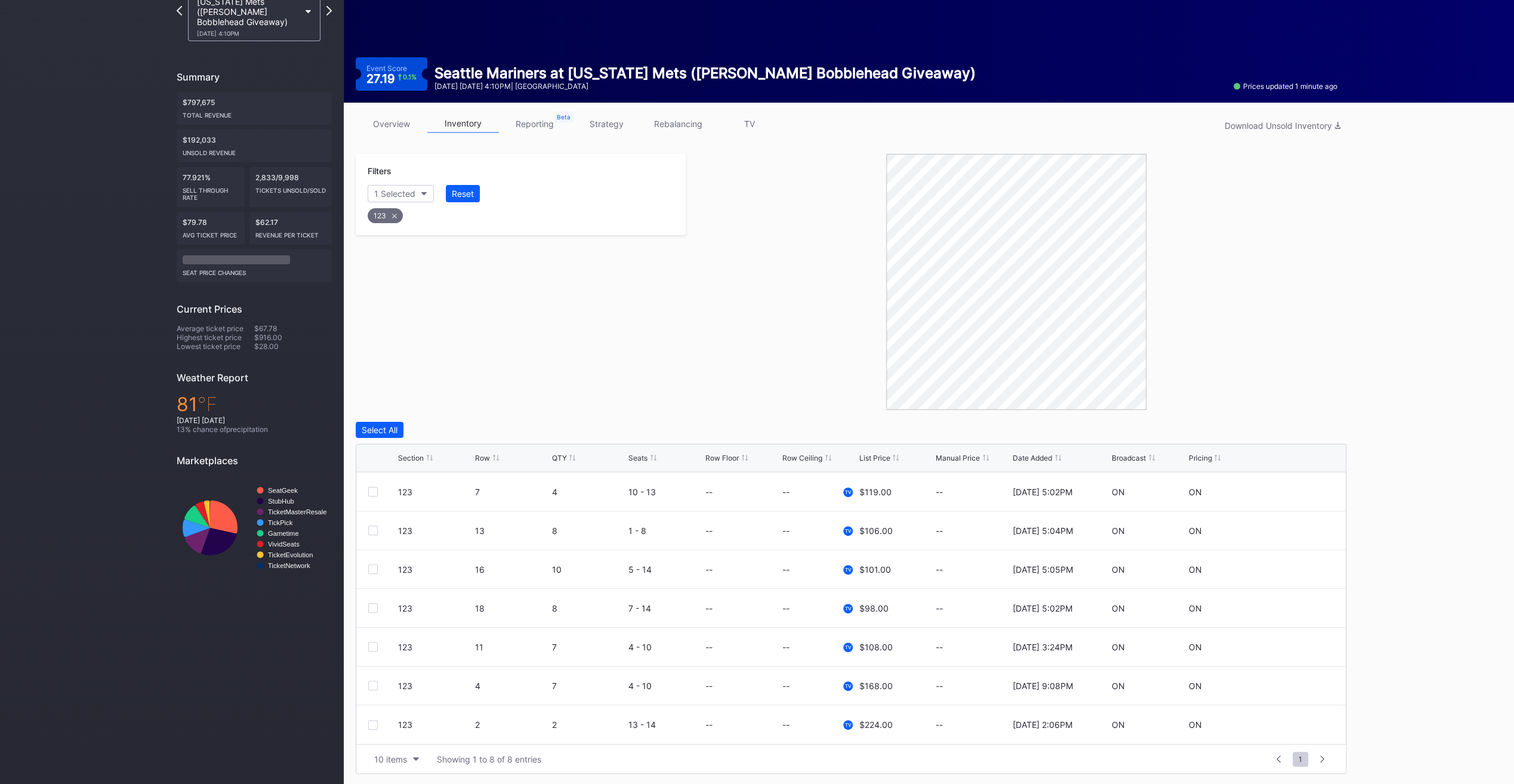
click at [487, 457] on div "Row" at bounding box center [482, 457] width 15 height 9
click at [370, 567] on div at bounding box center [373, 569] width 10 height 10
click at [378, 606] on div at bounding box center [383, 608] width 30 height 10
click at [373, 606] on div at bounding box center [373, 608] width 10 height 10
click at [372, 649] on div at bounding box center [373, 647] width 10 height 10
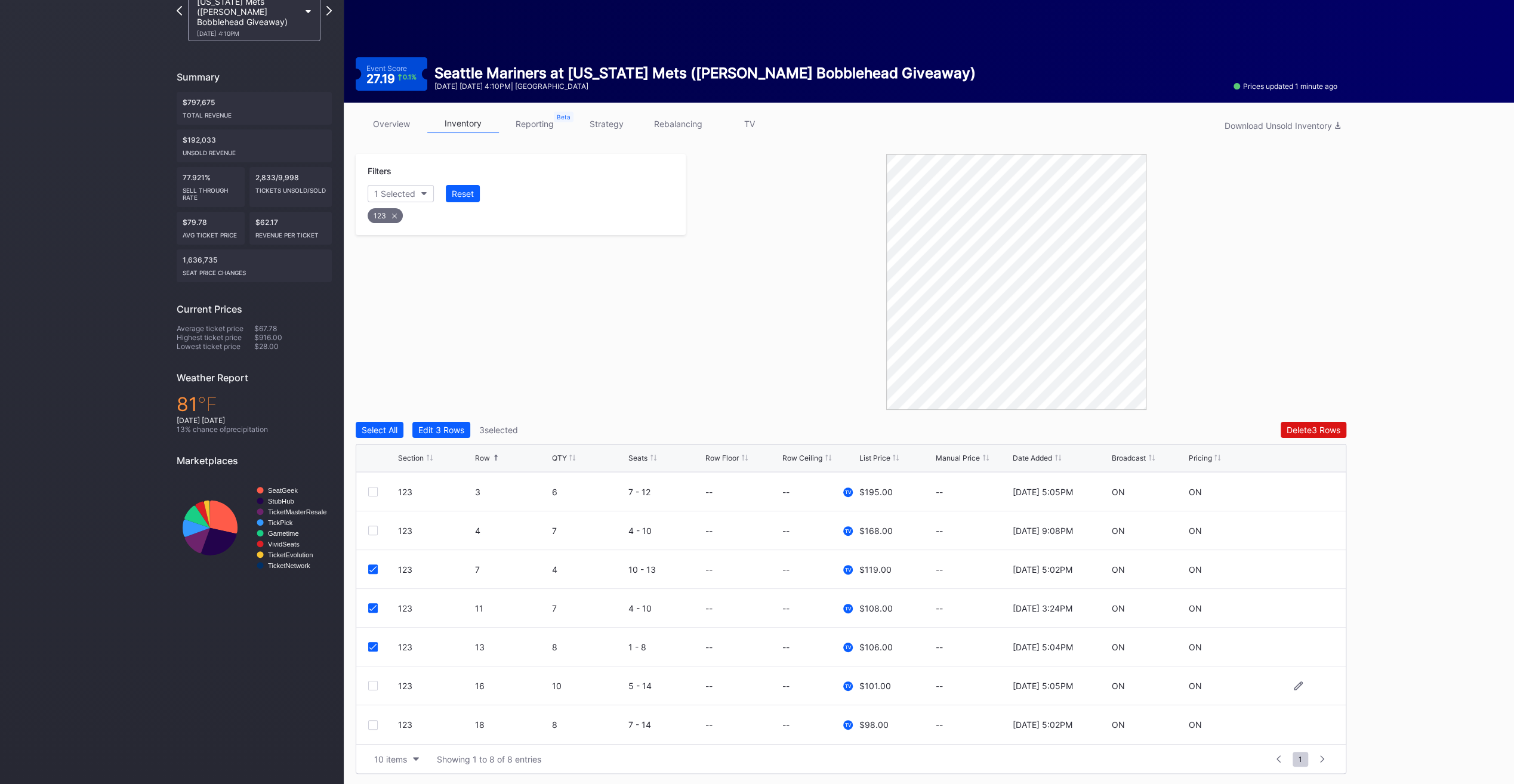
click at [371, 681] on div at bounding box center [373, 686] width 10 height 10
click at [376, 720] on div at bounding box center [373, 724] width 10 height 10
click at [1315, 429] on div "Delete 5 Rows" at bounding box center [1313, 429] width 54 height 10
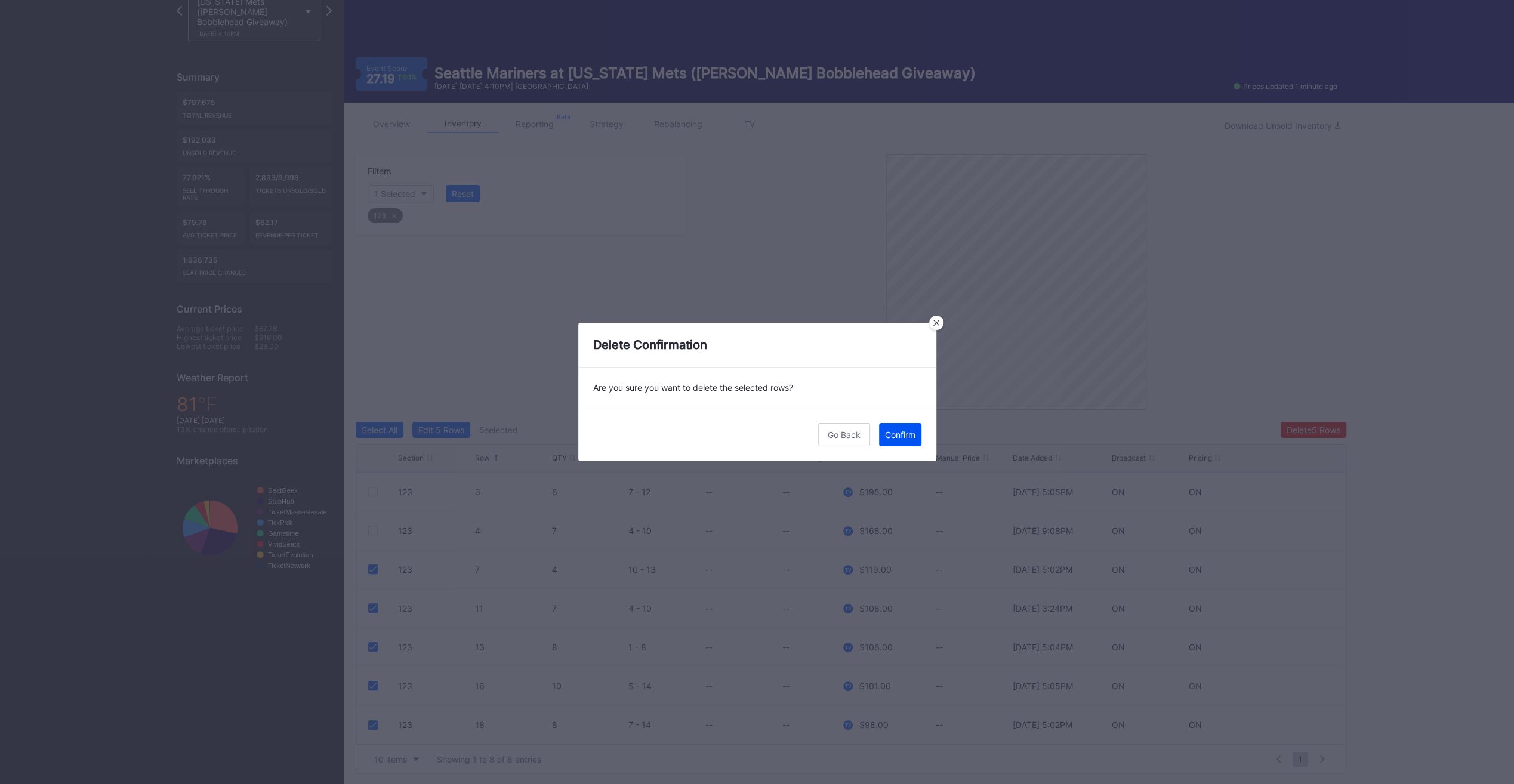
click at [909, 440] on button "Confirm" at bounding box center [900, 434] width 42 height 23
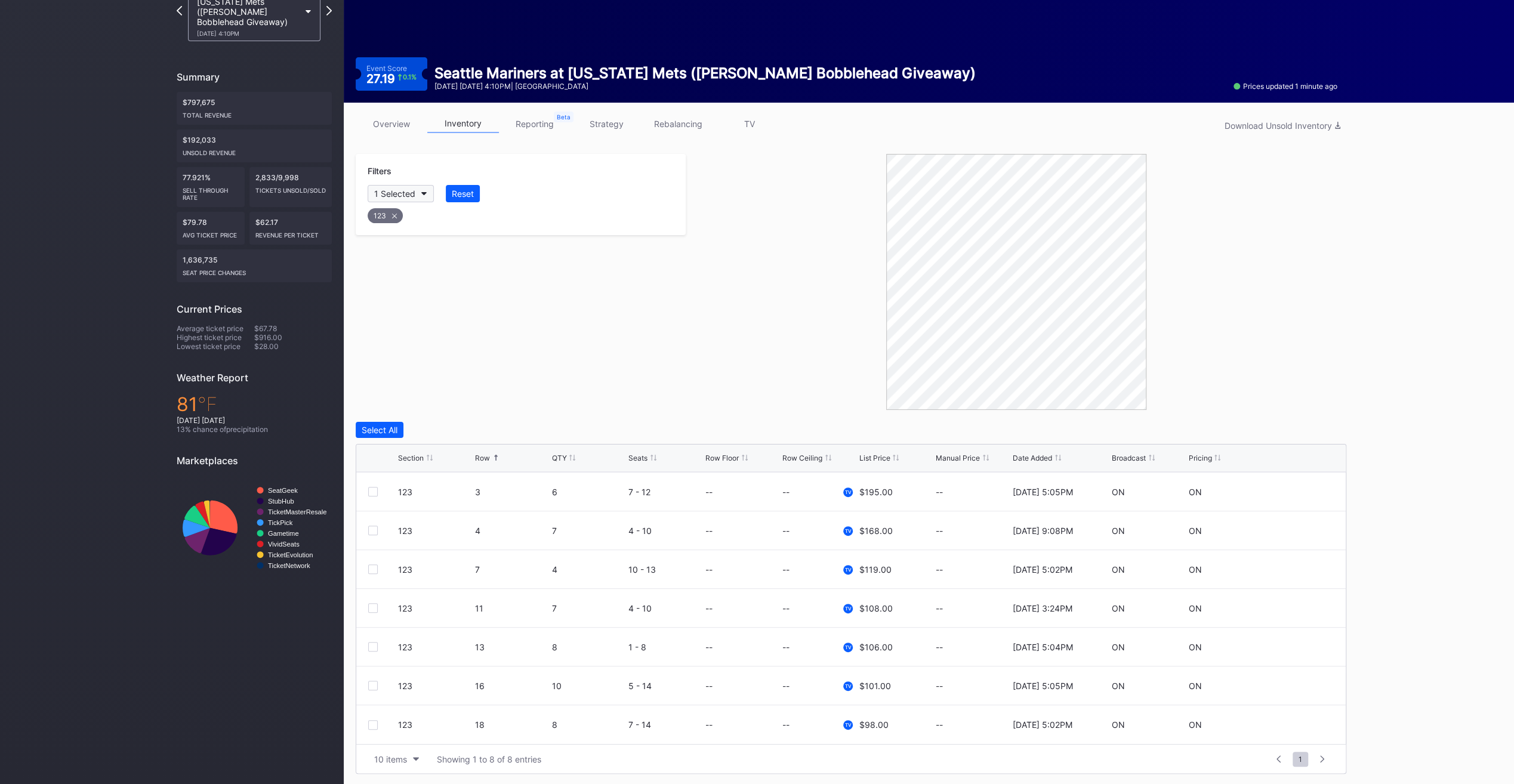
drag, startPoint x: 393, startPoint y: 192, endPoint x: 400, endPoint y: 198, distance: 9.2
click at [400, 198] on button "1 Selected" at bounding box center [400, 194] width 66 height 17
click at [434, 426] on div "123" at bounding box center [437, 425] width 139 height 22
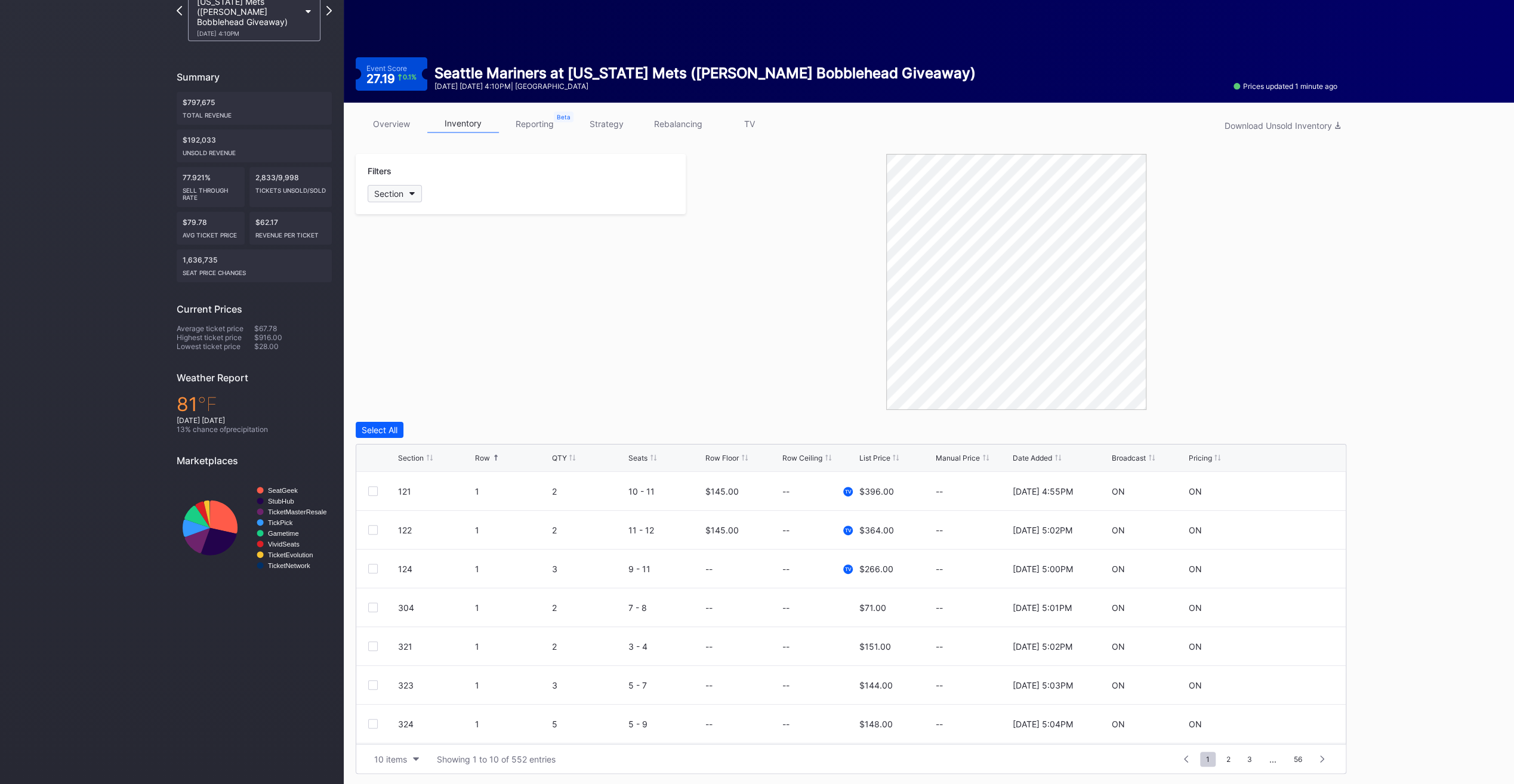
click at [401, 183] on div "Filters Section" at bounding box center [521, 184] width 330 height 60
click at [407, 186] on button "Section" at bounding box center [395, 194] width 54 height 17
click at [425, 473] on div "123" at bounding box center [437, 484] width 139 height 22
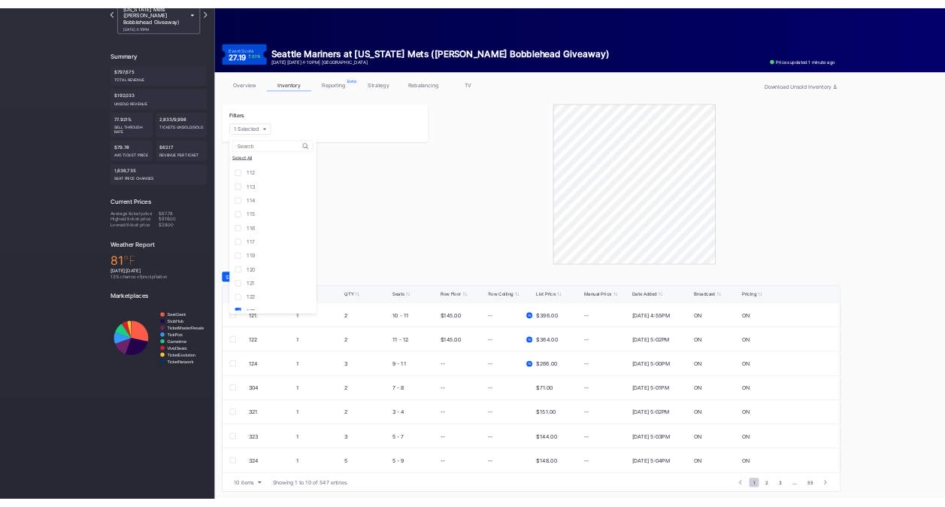
scroll to position [0, 0]
